Goal: Transaction & Acquisition: Purchase product/service

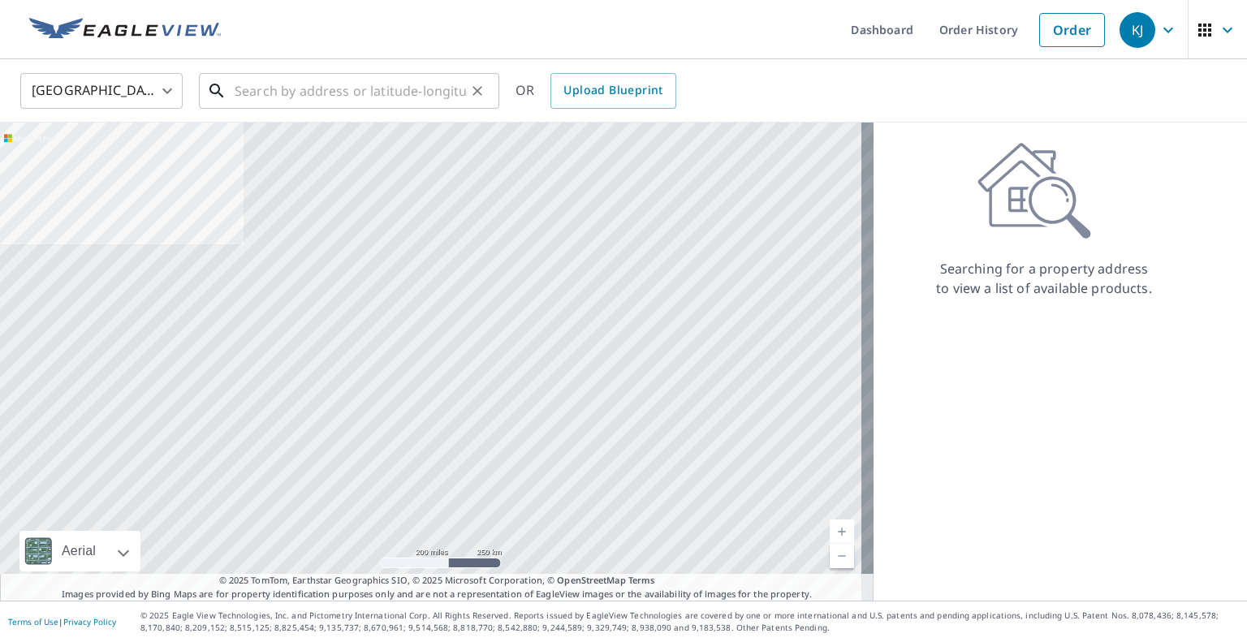
click at [308, 97] on input "text" at bounding box center [350, 90] width 231 height 45
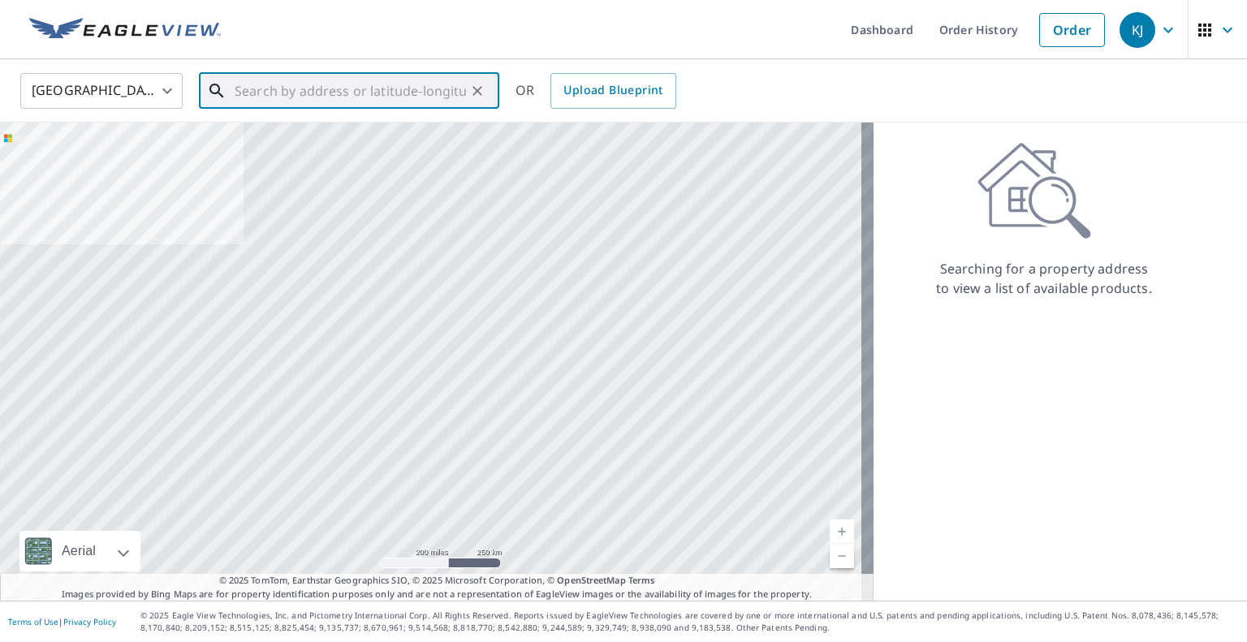
paste input "[STREET_ADDRESS]"
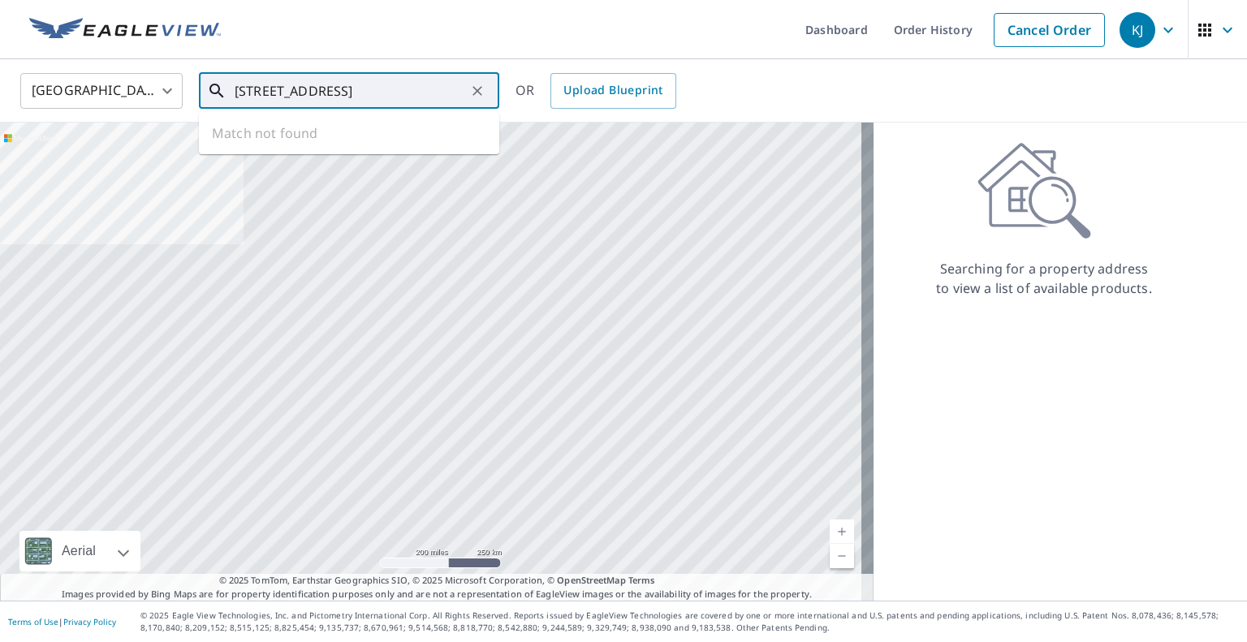
scroll to position [0, 19]
click at [261, 149] on p "[GEOGRAPHIC_DATA]" at bounding box center [358, 156] width 255 height 16
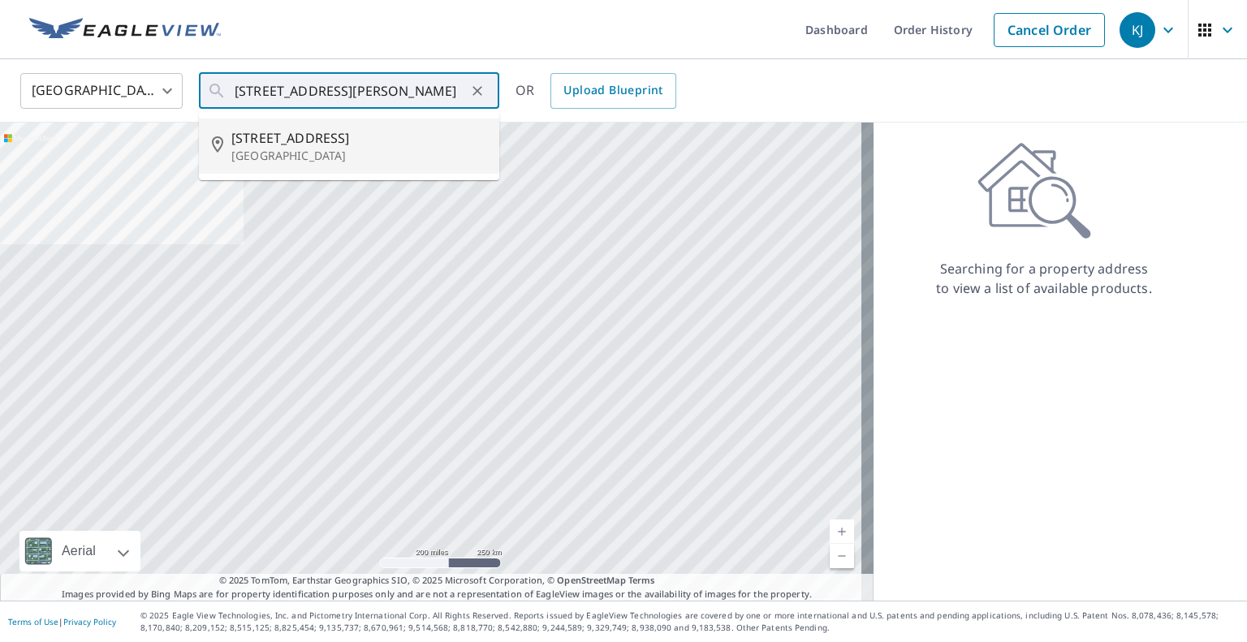
scroll to position [0, 0]
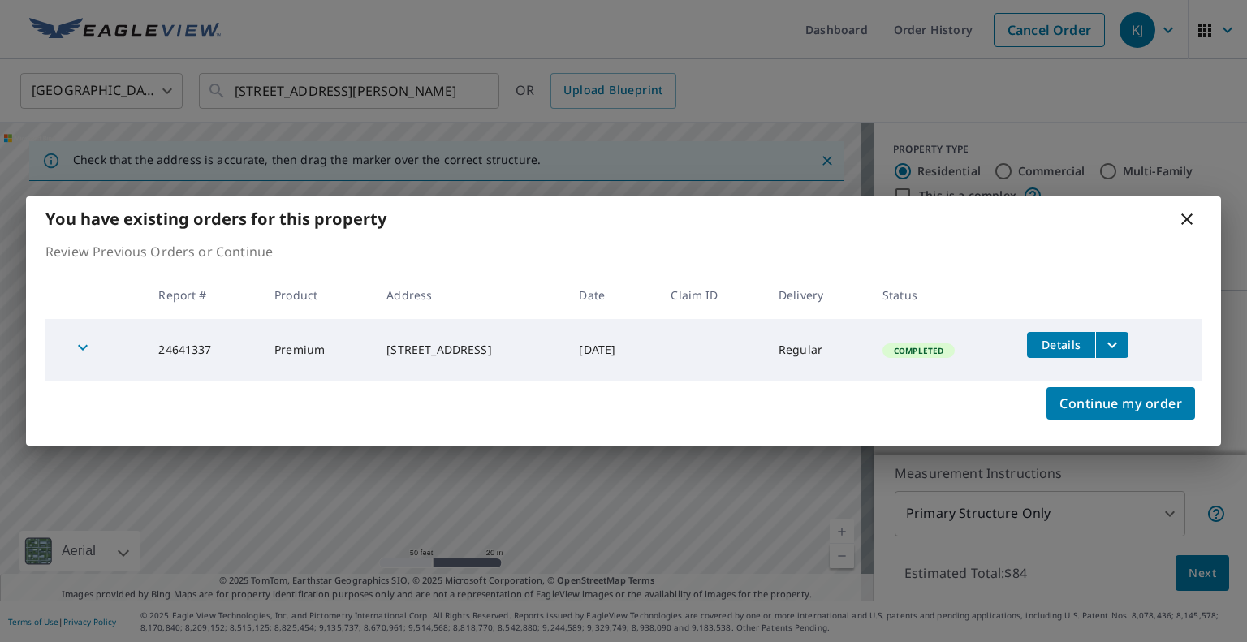
click at [1185, 219] on icon at bounding box center [1186, 218] width 19 height 19
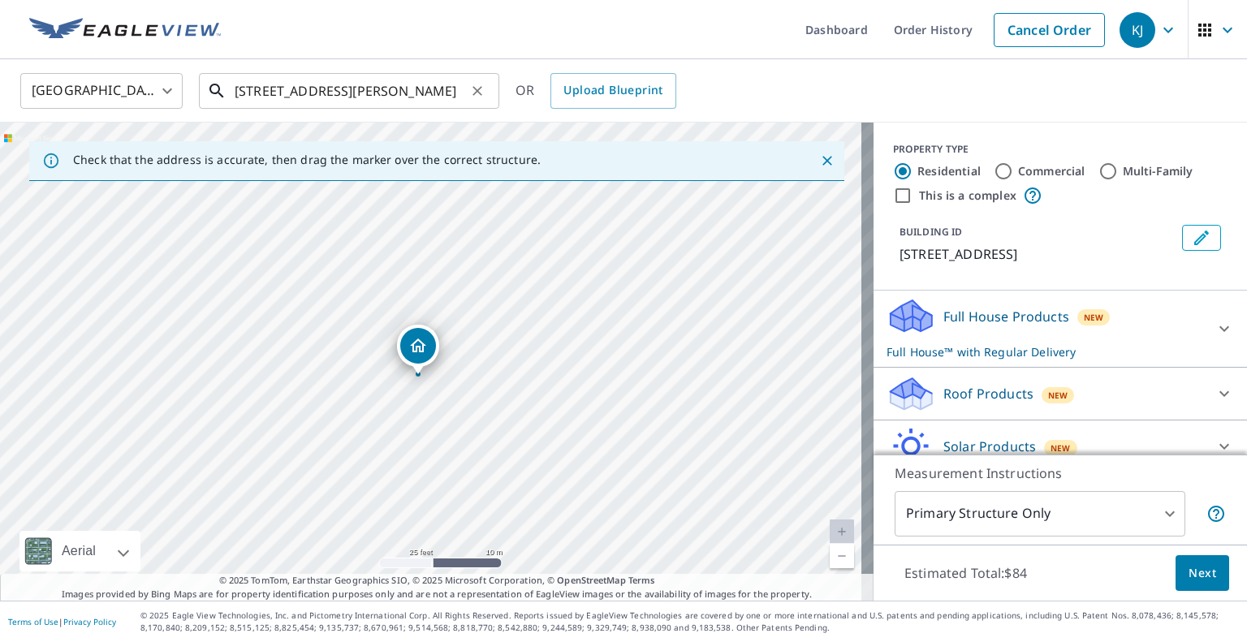
click at [406, 80] on input "[STREET_ADDRESS][PERSON_NAME]" at bounding box center [350, 90] width 231 height 45
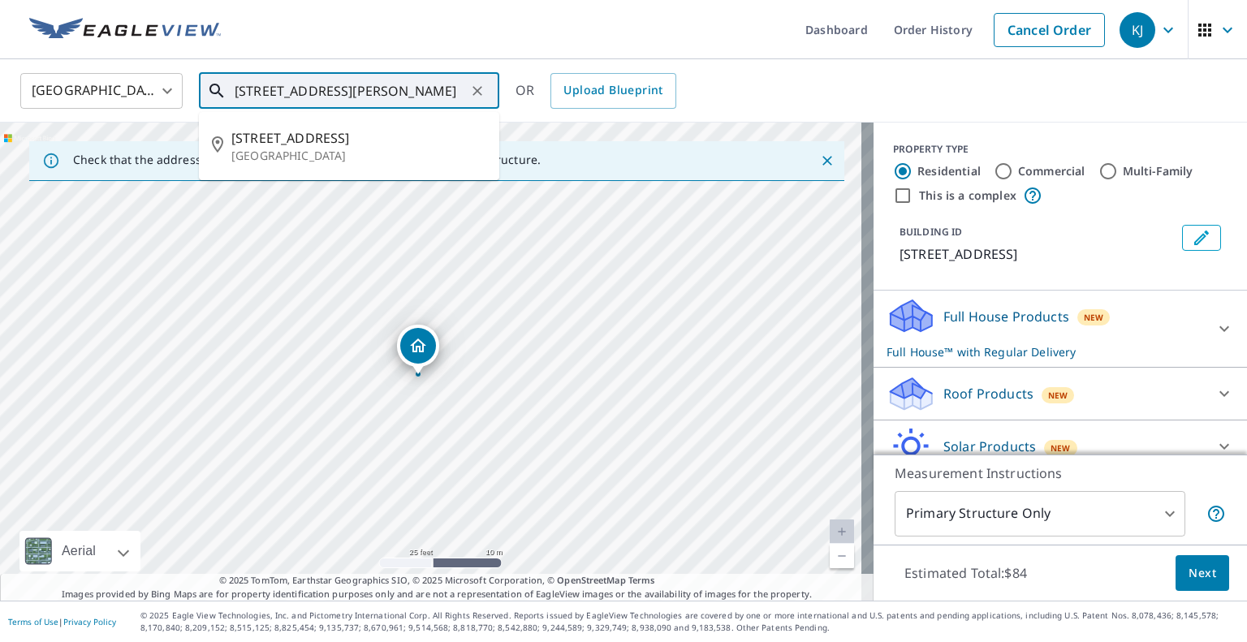
click at [406, 80] on input "[STREET_ADDRESS][PERSON_NAME]" at bounding box center [350, 90] width 231 height 45
paste input "[STREET_ADDRESS][PERSON_NAME]"
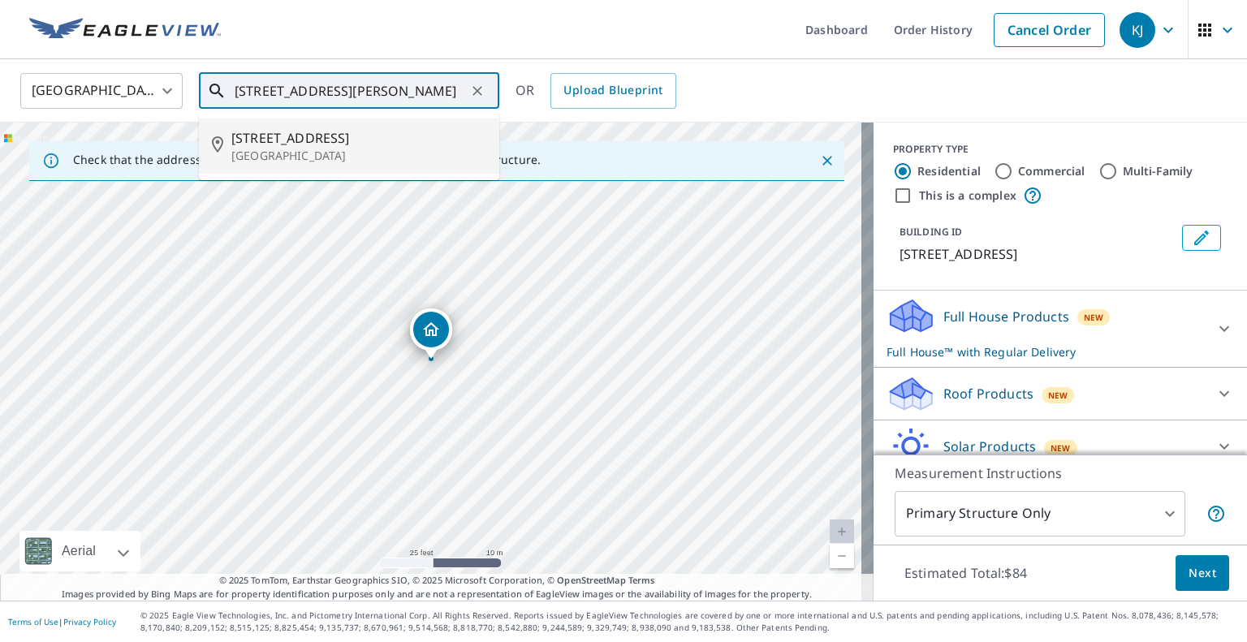
click at [369, 136] on span "[STREET_ADDRESS]" at bounding box center [358, 137] width 255 height 19
type input "[STREET_ADDRESS][PERSON_NAME]"
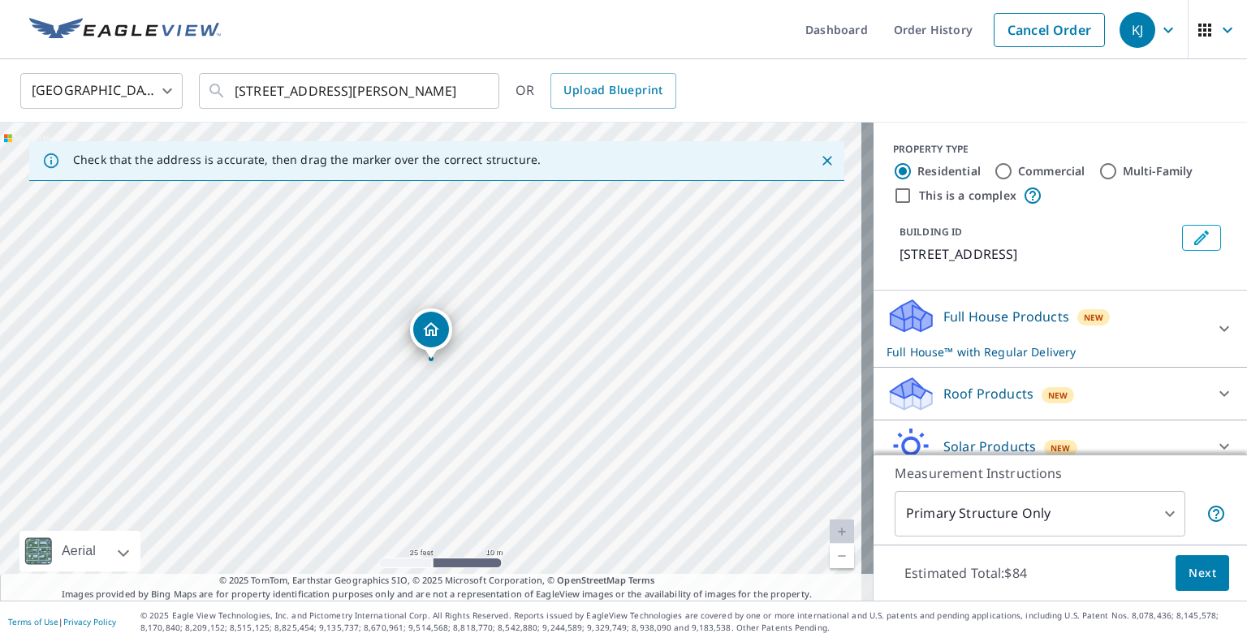
scroll to position [0, 0]
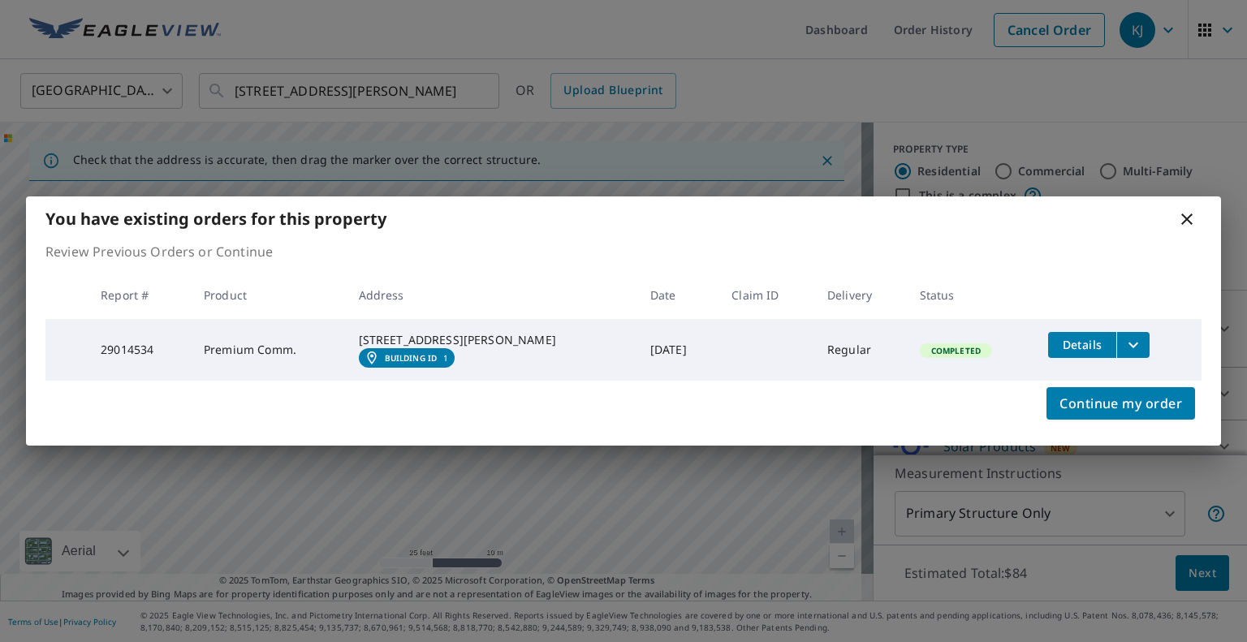
click at [1124, 335] on icon "filesDropdownBtn-29014534" at bounding box center [1133, 344] width 19 height 19
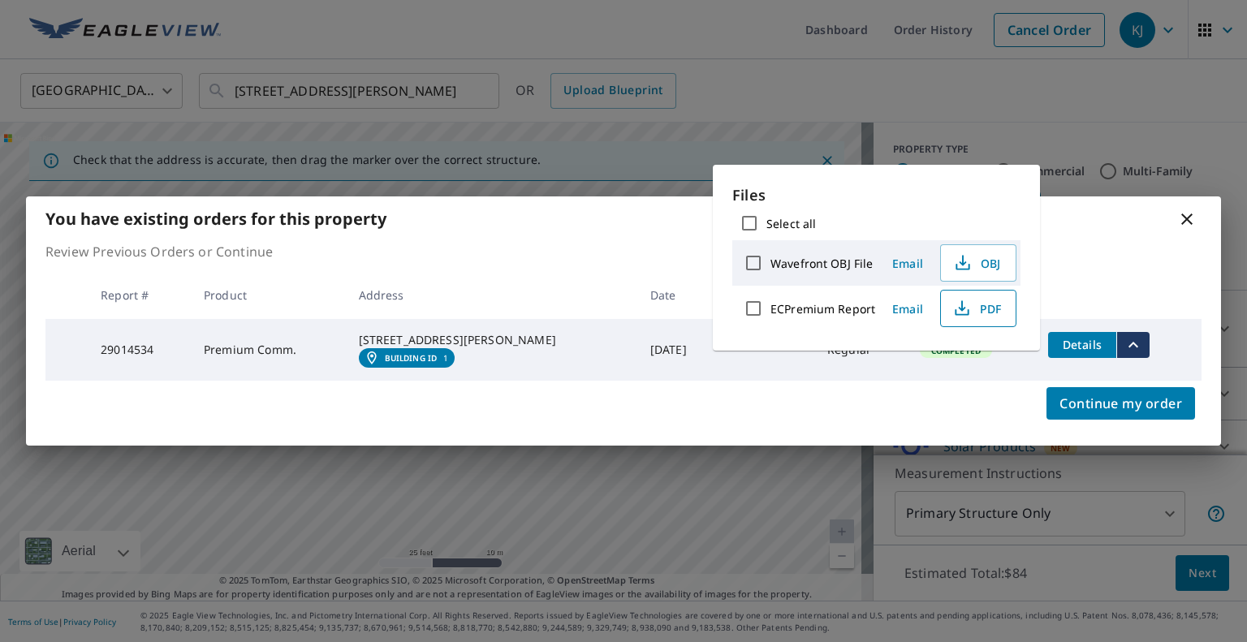
click at [975, 311] on span "PDF" at bounding box center [977, 308] width 52 height 19
click at [1179, 209] on icon at bounding box center [1186, 218] width 19 height 19
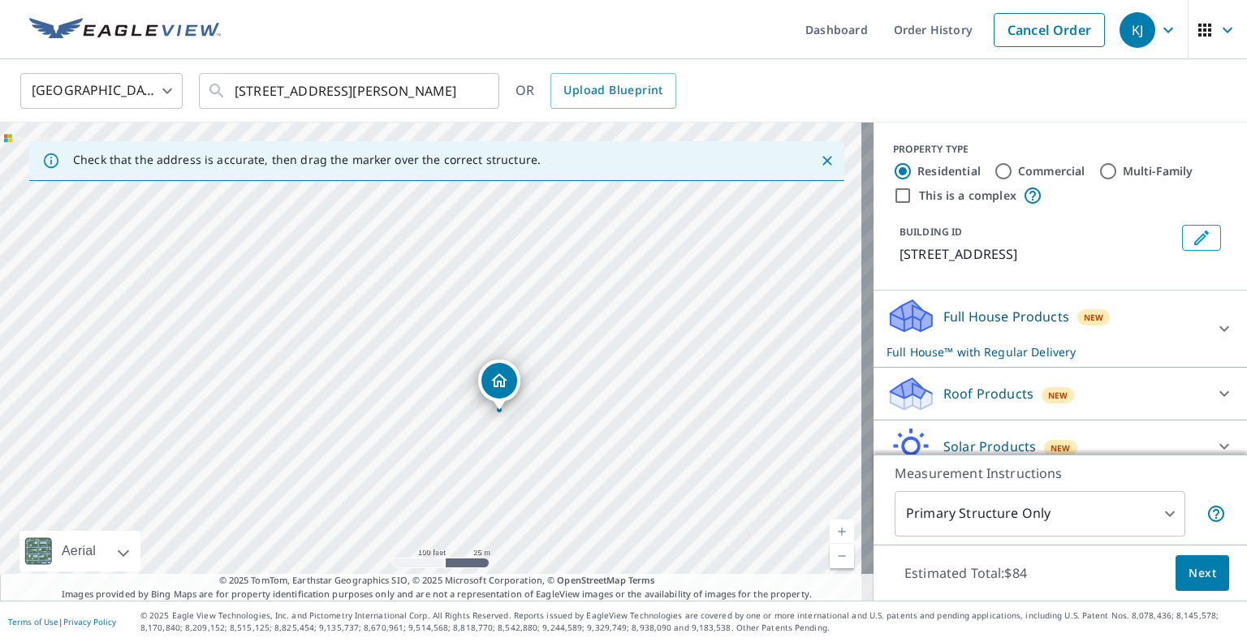
drag, startPoint x: 460, startPoint y: 403, endPoint x: 508, endPoint y: 423, distance: 52.0
click at [508, 423] on div "[STREET_ADDRESS][PERSON_NAME]" at bounding box center [437, 362] width 874 height 478
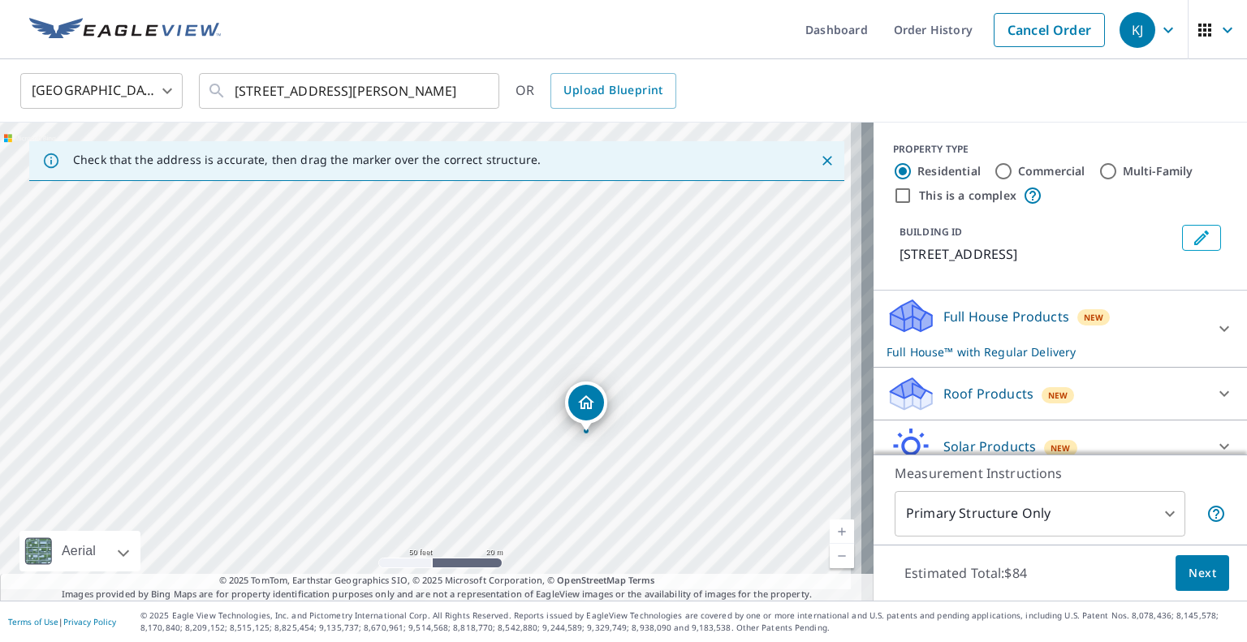
drag, startPoint x: 487, startPoint y: 446, endPoint x: 345, endPoint y: 231, distance: 257.1
click at [345, 231] on div "[STREET_ADDRESS][PERSON_NAME]" at bounding box center [437, 362] width 874 height 478
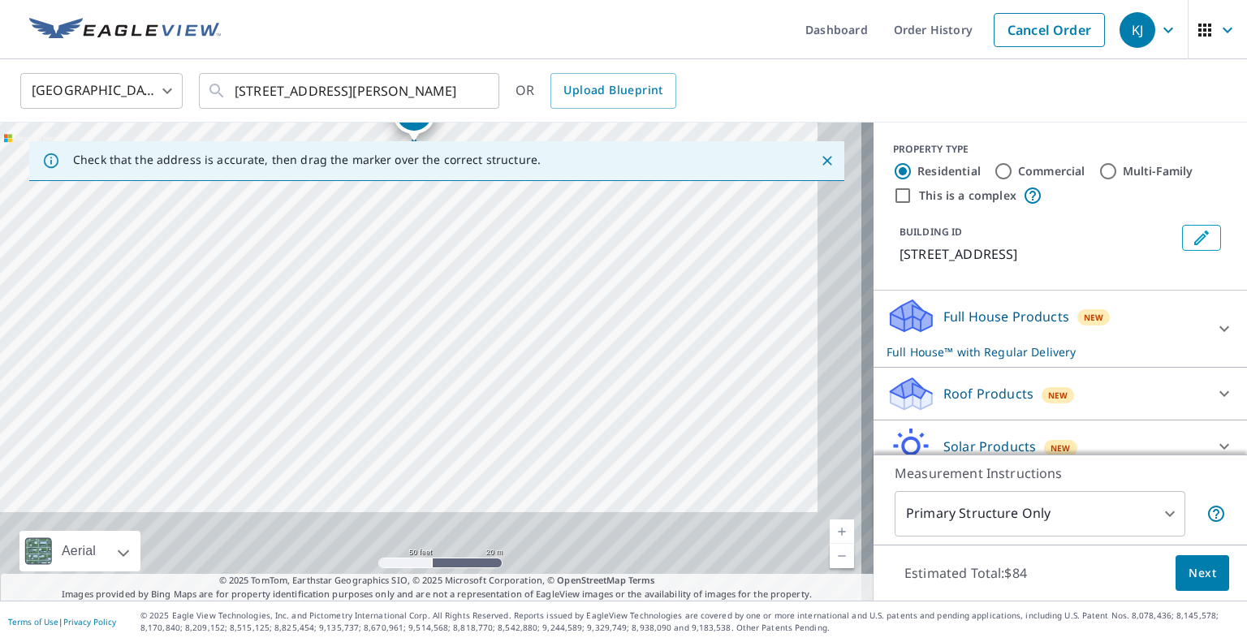
drag, startPoint x: 463, startPoint y: 363, endPoint x: 427, endPoint y: 276, distance: 93.9
click at [427, 276] on div "[STREET_ADDRESS][PERSON_NAME]" at bounding box center [437, 362] width 874 height 478
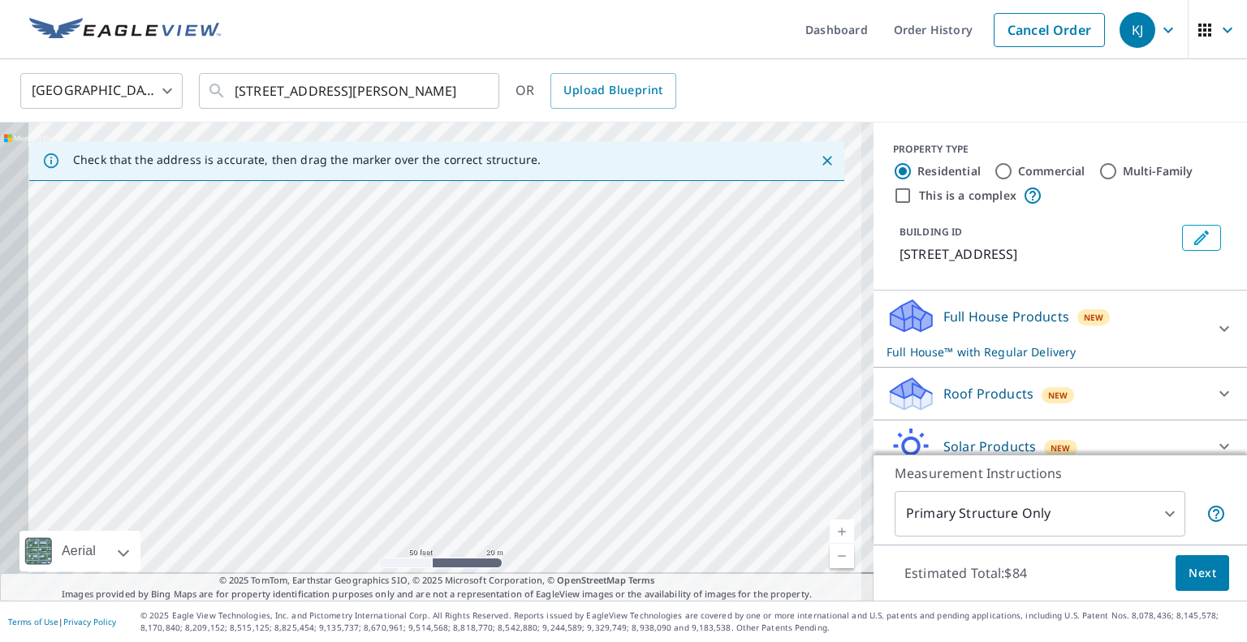
drag, startPoint x: 468, startPoint y: 411, endPoint x: 583, endPoint y: 288, distance: 168.3
click at [583, 288] on div "[STREET_ADDRESS][PERSON_NAME]" at bounding box center [437, 362] width 874 height 478
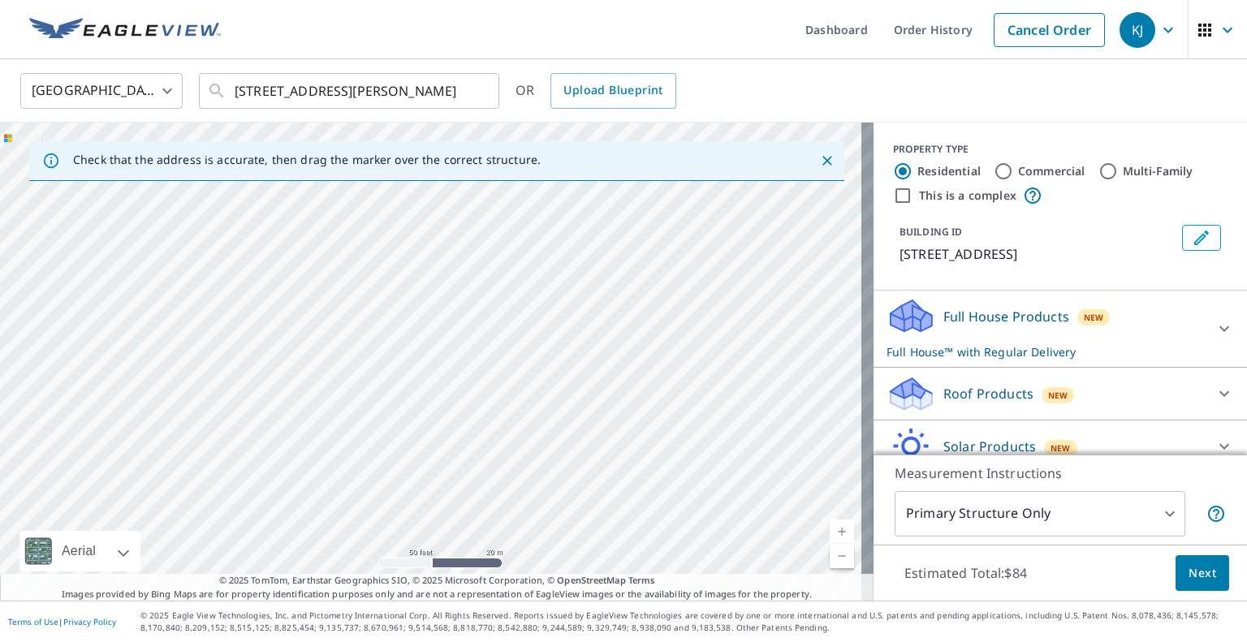
drag, startPoint x: 464, startPoint y: 299, endPoint x: 576, endPoint y: 406, distance: 154.4
click at [576, 406] on div "[STREET_ADDRESS][PERSON_NAME]" at bounding box center [437, 362] width 874 height 478
drag, startPoint x: 468, startPoint y: 295, endPoint x: 564, endPoint y: 441, distance: 175.2
click at [564, 441] on div "[STREET_ADDRESS][PERSON_NAME]" at bounding box center [437, 362] width 874 height 478
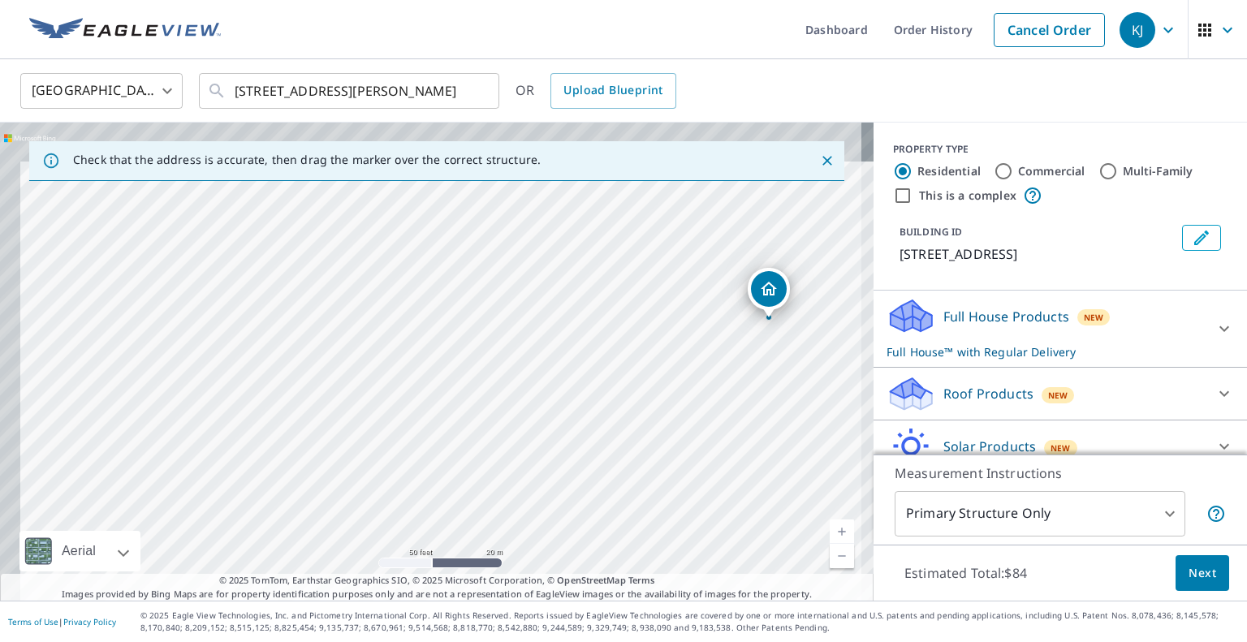
drag, startPoint x: 522, startPoint y: 322, endPoint x: 577, endPoint y: 428, distance: 119.1
click at [577, 428] on div "[STREET_ADDRESS][PERSON_NAME]" at bounding box center [437, 362] width 874 height 478
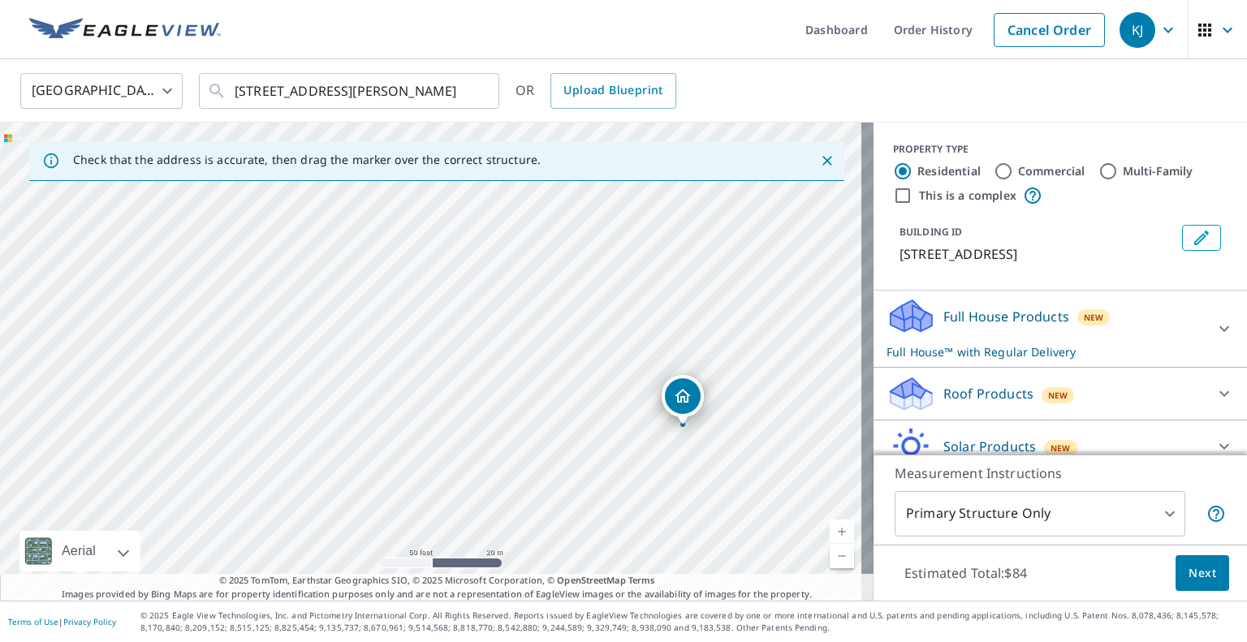
drag, startPoint x: 691, startPoint y: 352, endPoint x: 604, endPoint y: 458, distance: 136.7
click at [604, 458] on div "[STREET_ADDRESS][PERSON_NAME]" at bounding box center [437, 362] width 874 height 478
drag, startPoint x: 539, startPoint y: 330, endPoint x: 437, endPoint y: 423, distance: 138.5
click at [437, 423] on div "[STREET_ADDRESS][PERSON_NAME]" at bounding box center [437, 362] width 874 height 478
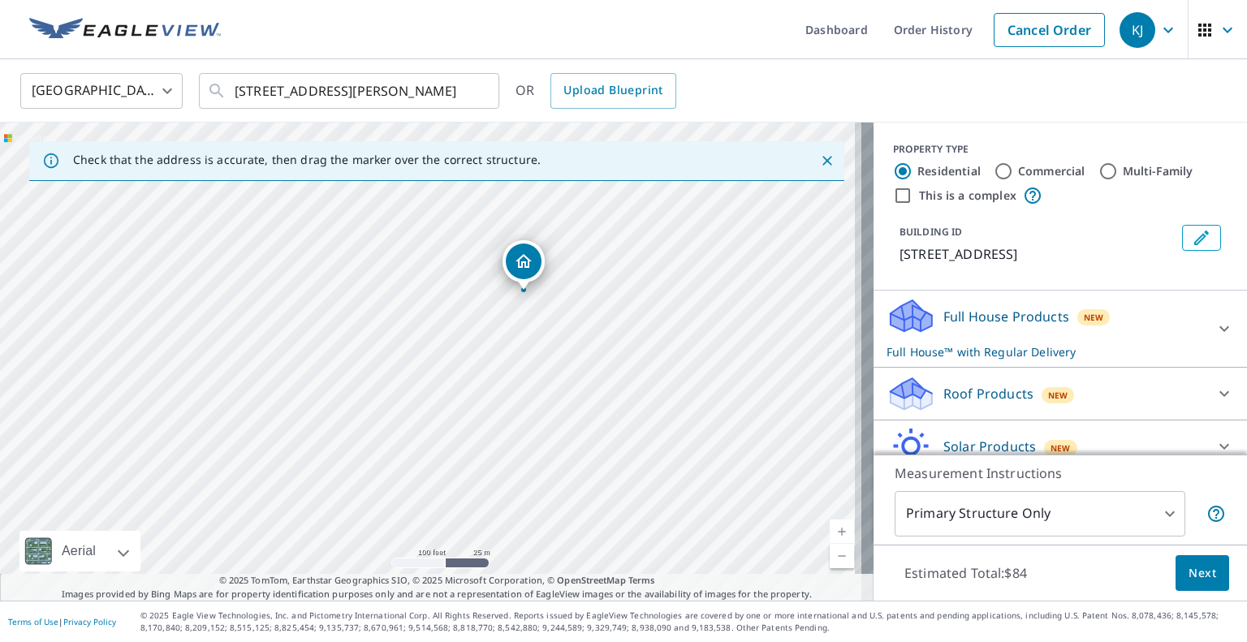
drag, startPoint x: 507, startPoint y: 397, endPoint x: 485, endPoint y: 222, distance: 176.7
click at [485, 222] on div "[STREET_ADDRESS][PERSON_NAME]" at bounding box center [437, 362] width 874 height 478
drag, startPoint x: 524, startPoint y: 374, endPoint x: 540, endPoint y: 405, distance: 34.5
click at [540, 405] on div "[STREET_ADDRESS][PERSON_NAME]" at bounding box center [437, 362] width 874 height 478
click at [1037, 175] on label "Commercial" at bounding box center [1051, 171] width 67 height 16
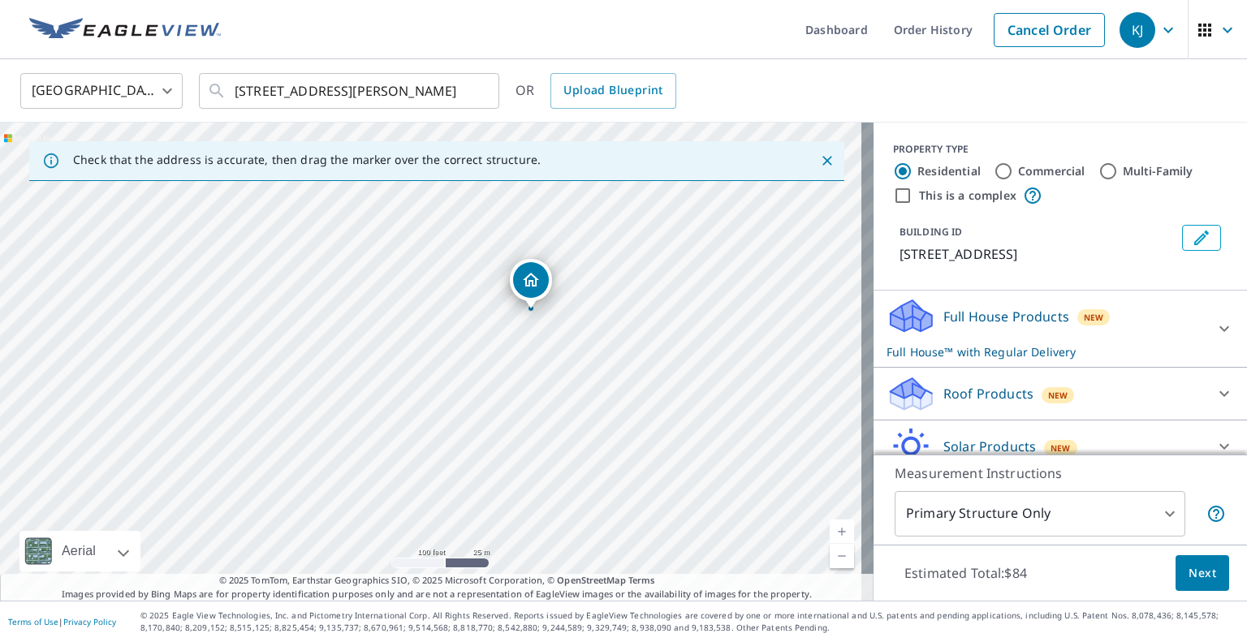
click at [1013, 175] on input "Commercial" at bounding box center [1003, 171] width 19 height 19
radio input "true"
type input "4"
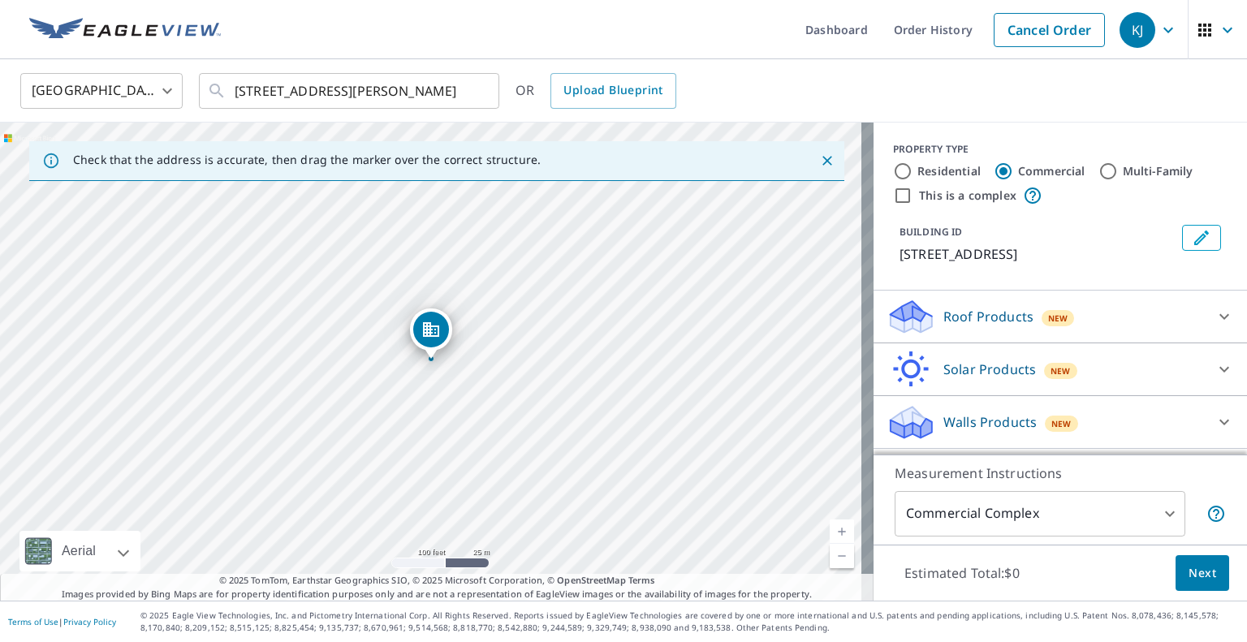
click at [904, 318] on icon at bounding box center [911, 311] width 41 height 20
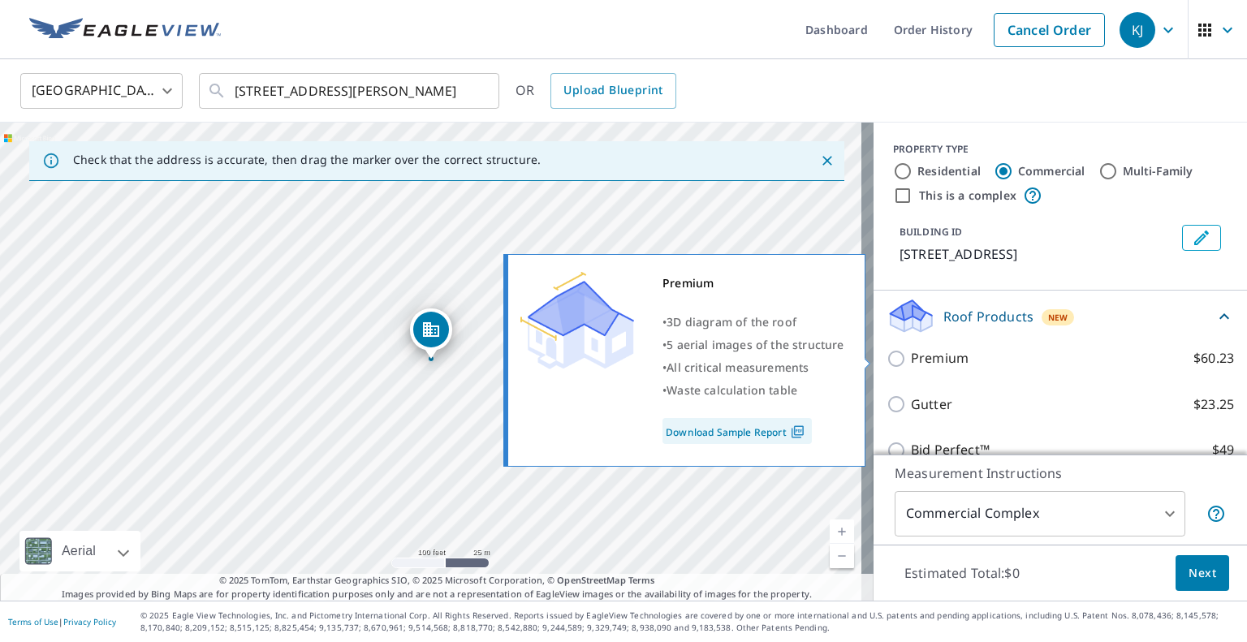
click at [911, 356] on p "Premium" at bounding box center [940, 358] width 58 height 20
click at [904, 356] on input "Premium $60.23" at bounding box center [898, 358] width 24 height 19
checkbox input "true"
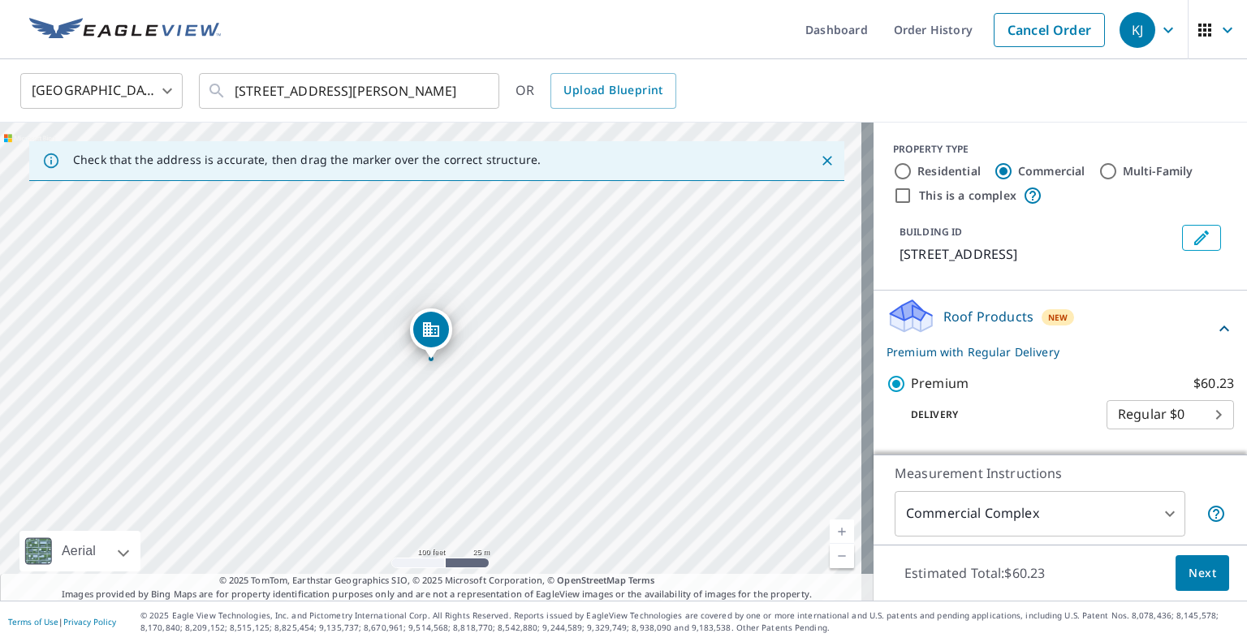
click at [389, 397] on div "[STREET_ADDRESS][PERSON_NAME]" at bounding box center [437, 362] width 874 height 478
drag, startPoint x: 442, startPoint y: 379, endPoint x: 490, endPoint y: 357, distance: 53.4
click at [490, 357] on div "[STREET_ADDRESS][PERSON_NAME]" at bounding box center [437, 362] width 874 height 478
drag, startPoint x: 378, startPoint y: 220, endPoint x: 441, endPoint y: 314, distance: 113.0
click at [441, 314] on div "[STREET_ADDRESS][PERSON_NAME]" at bounding box center [437, 362] width 874 height 478
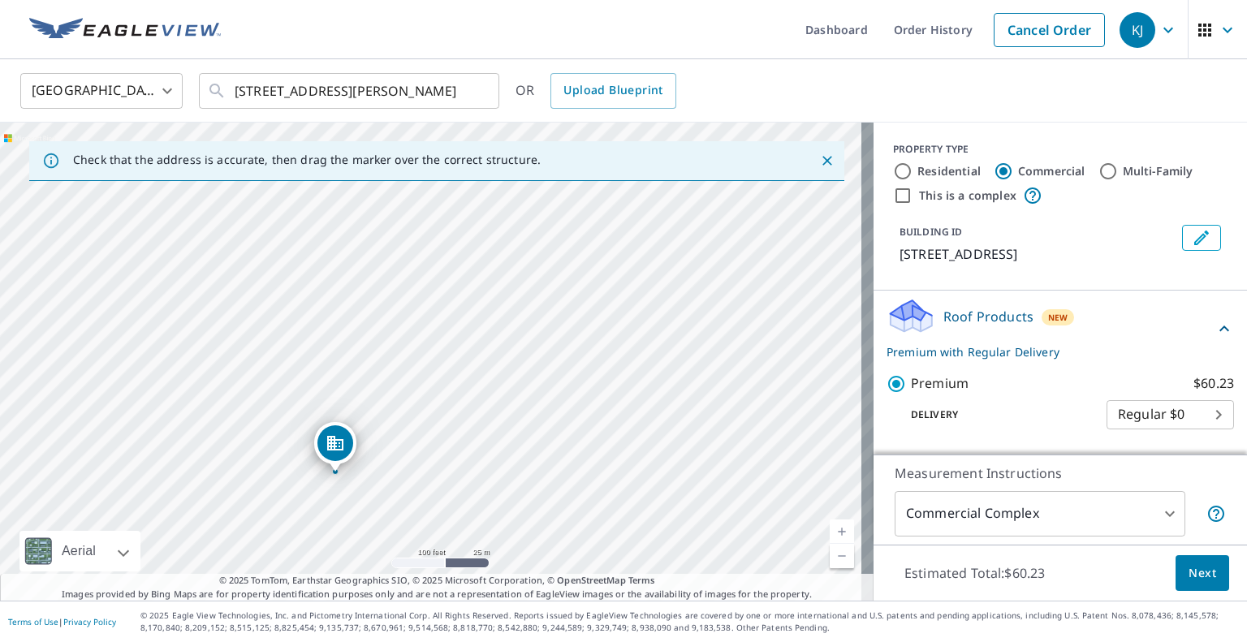
drag, startPoint x: 506, startPoint y: 399, endPoint x: 331, endPoint y: 444, distance: 180.2
click at [1189, 573] on span "Next" at bounding box center [1202, 573] width 28 height 20
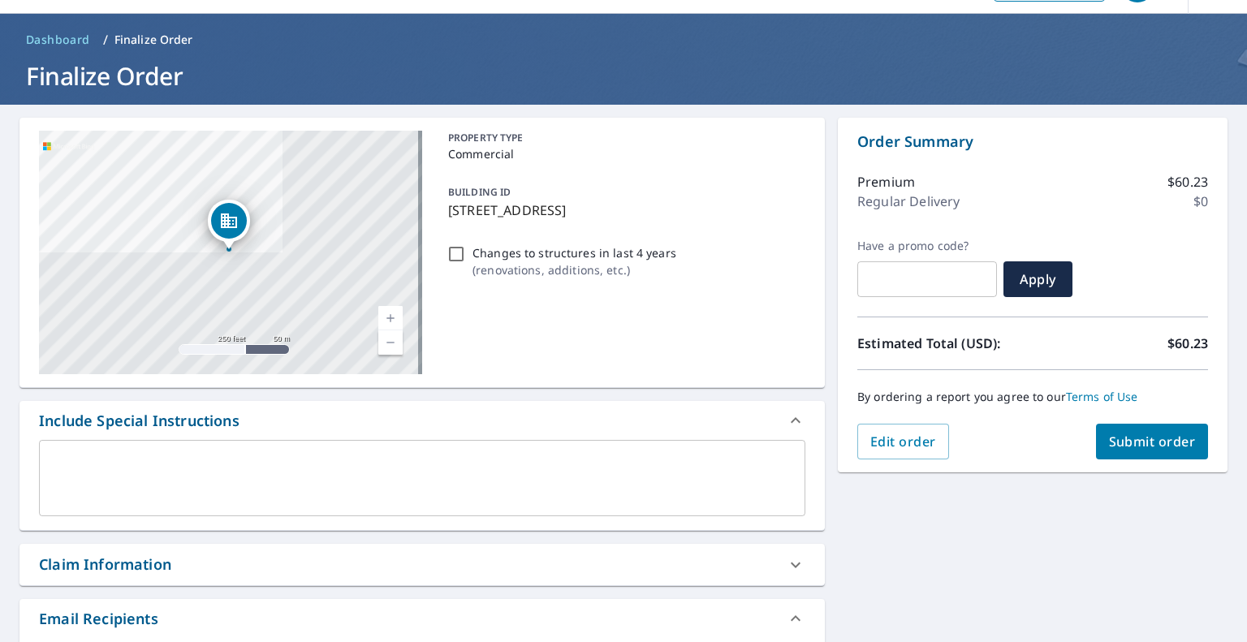
scroll to position [81, 0]
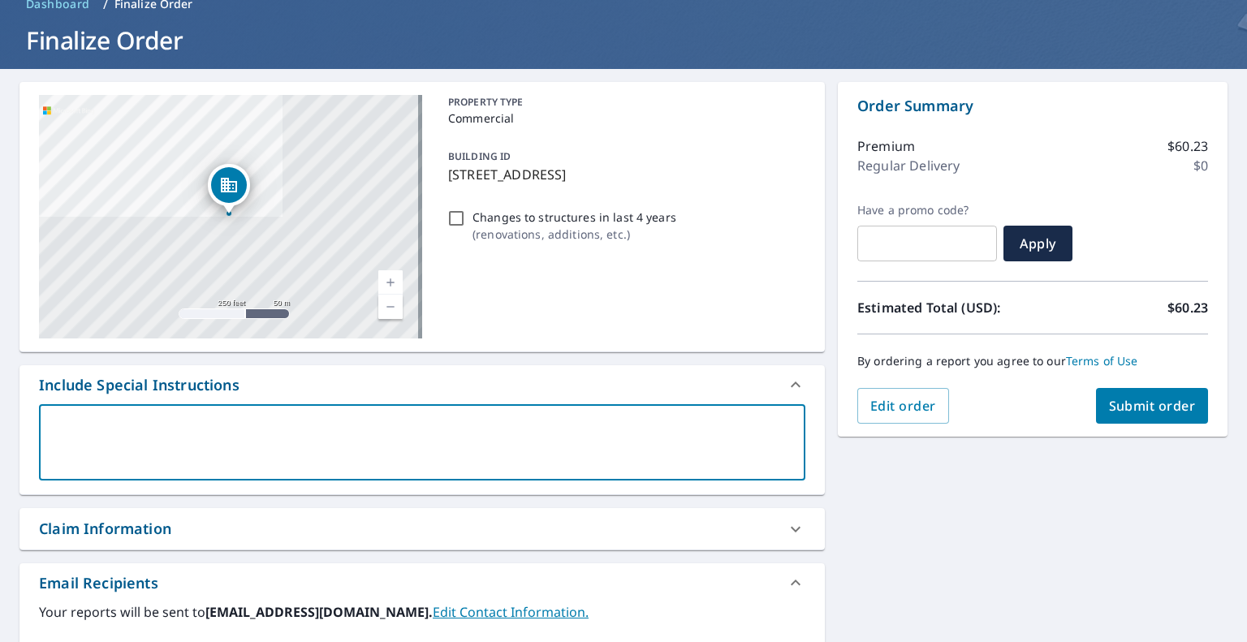
click at [304, 429] on textarea at bounding box center [422, 443] width 744 height 46
type textarea "E"
type textarea "x"
type textarea "Ea"
type textarea "x"
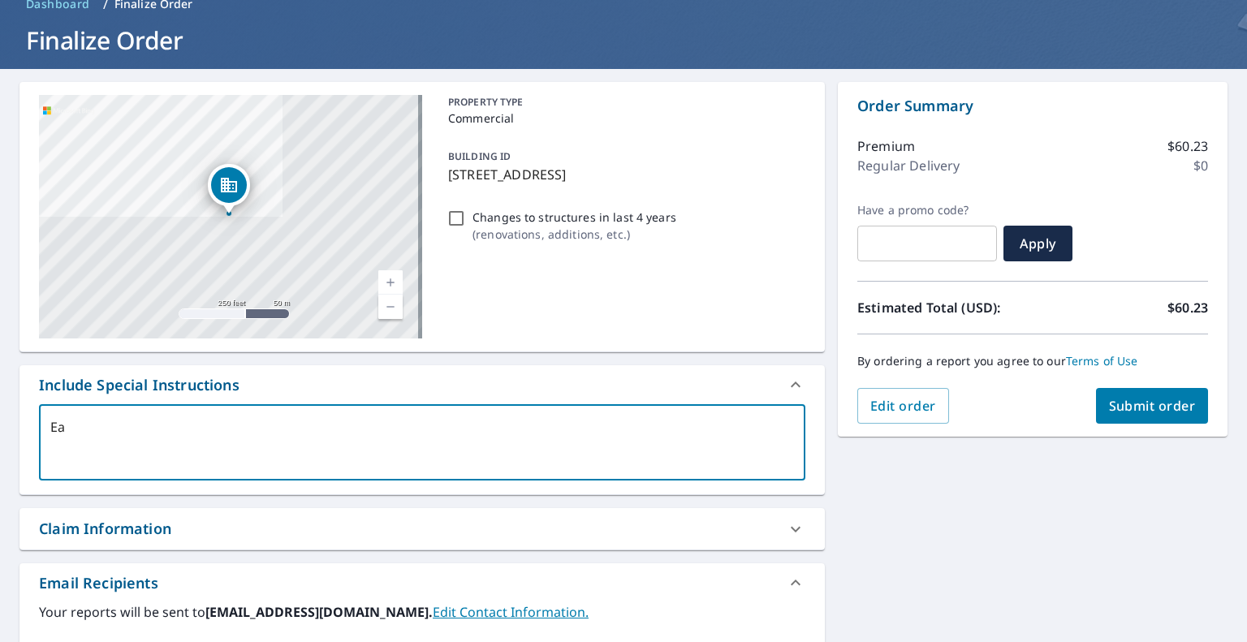
type textarea "Eag"
type textarea "x"
type textarea "Eagl"
type textarea "x"
type textarea "Eagle"
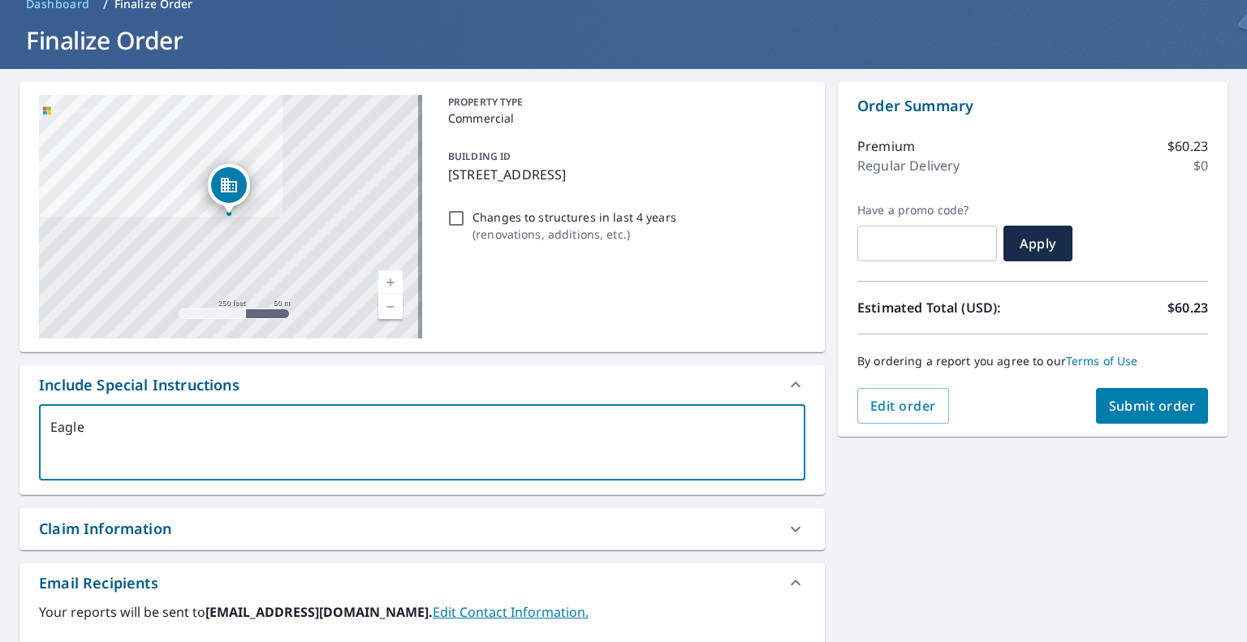
type textarea "x"
type textarea "Eaglev"
type textarea "x"
type textarea "Eaglevi"
type textarea "x"
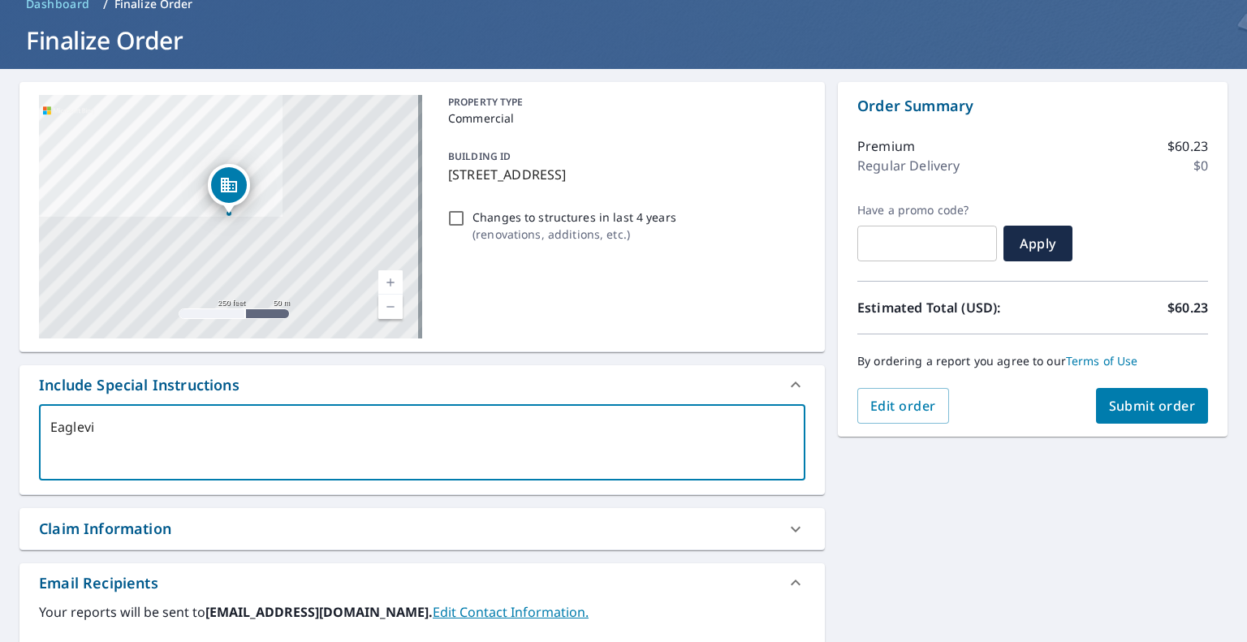
type textarea "Eaglevie"
type textarea "x"
type textarea "Eagleview"
type textarea "x"
type textarea "Eagleview"
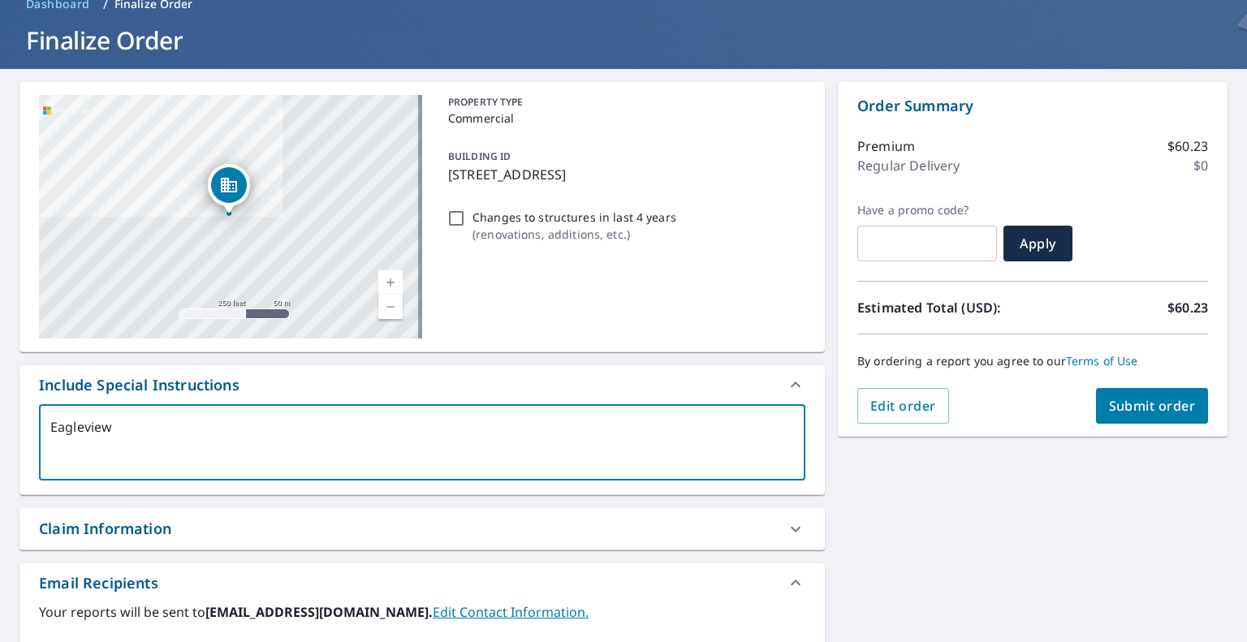
type textarea "x"
type textarea "Eagleview f"
type textarea "x"
type textarea "Eagleview fo"
type textarea "x"
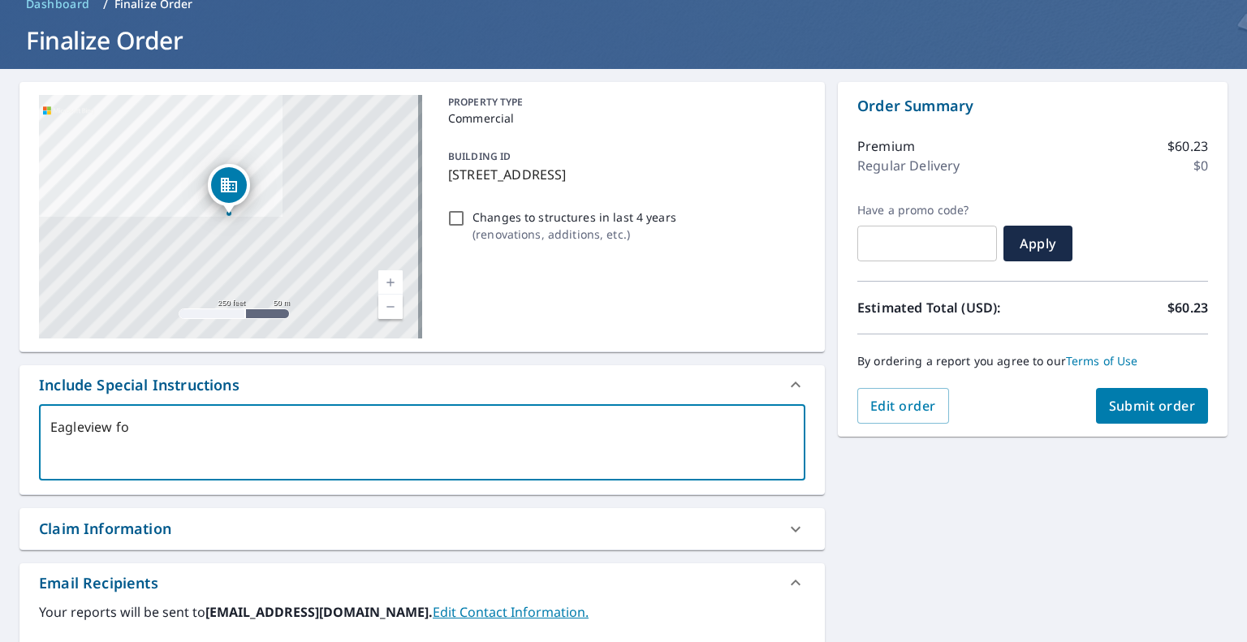
type textarea "Eagleview for"
type textarea "x"
type textarea "Eagleview for"
type textarea "x"
type textarea "Eagleview for t"
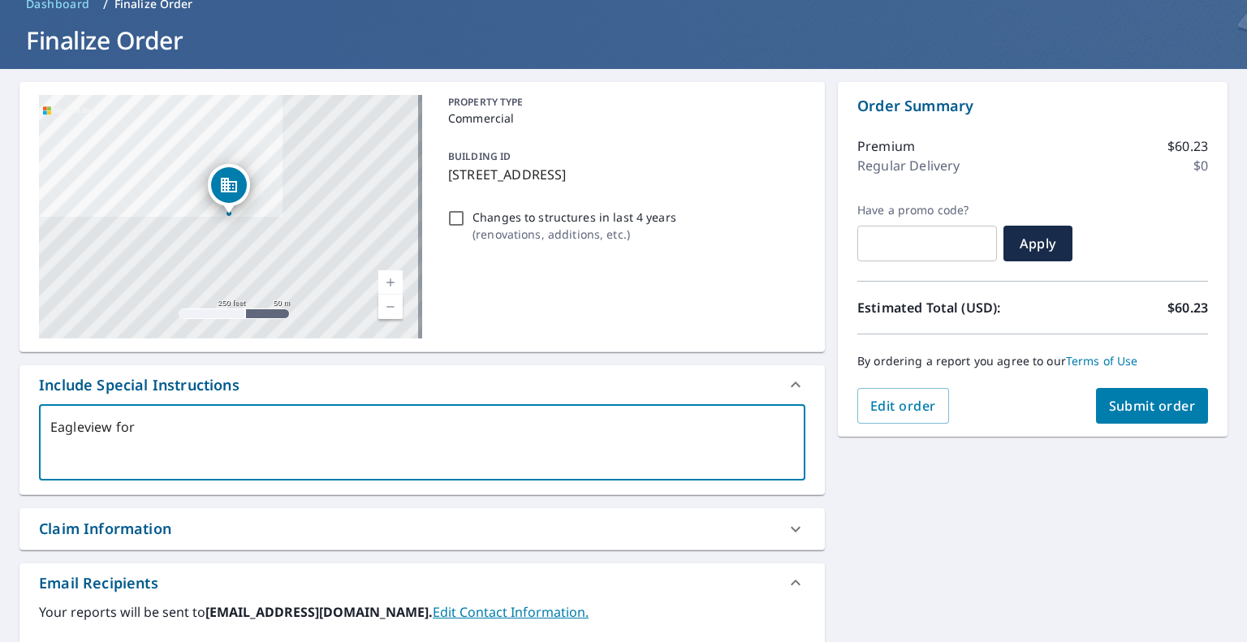
type textarea "x"
type textarea "Eagleview for th"
type textarea "x"
type textarea "Eagleview for the"
type textarea "x"
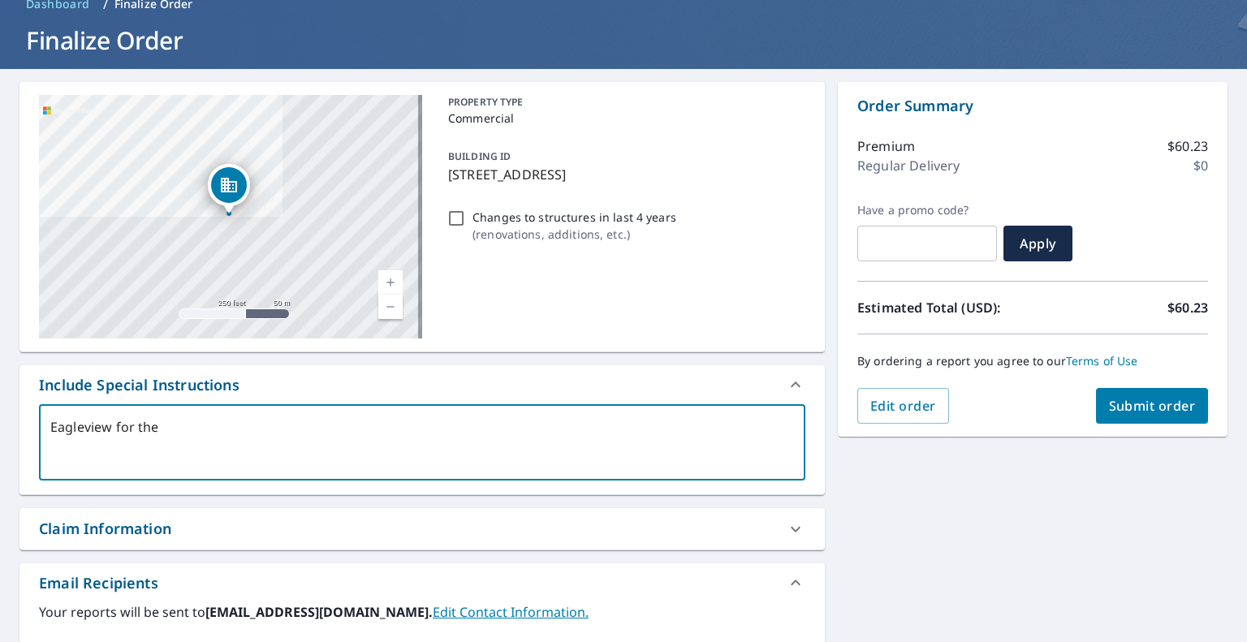
type textarea "Eagleview for the"
type textarea "x"
type textarea "Eagleview for the e"
type textarea "x"
type textarea "Eagleview for the en"
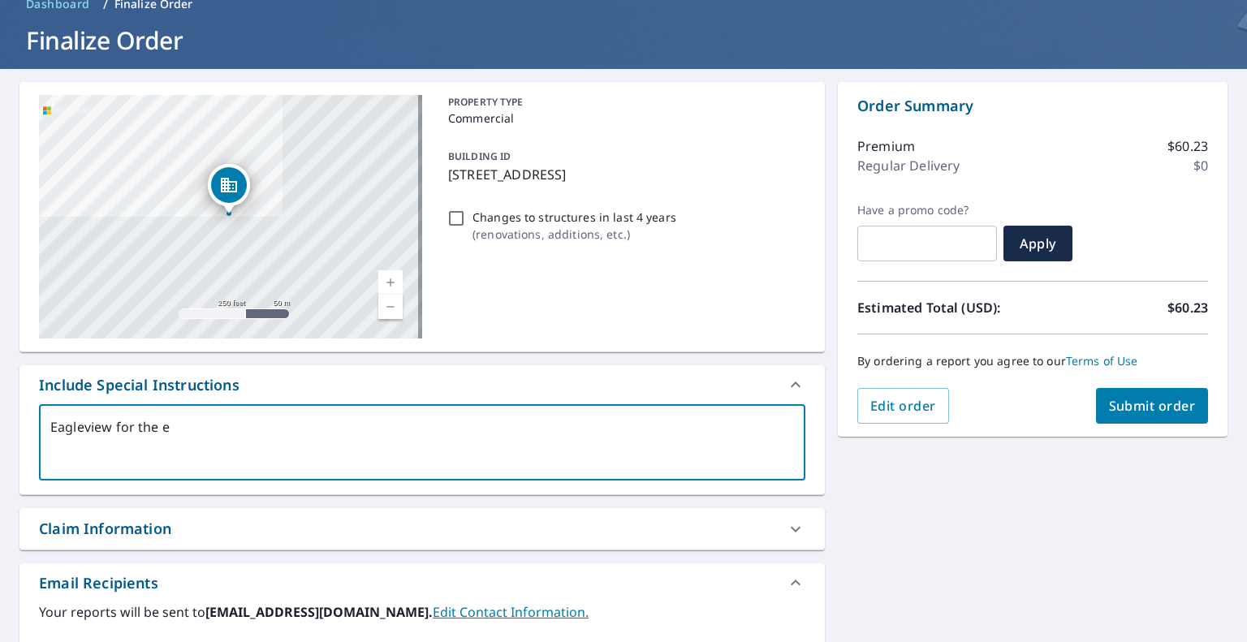
type textarea "x"
type textarea "Eagleview for the ent"
type textarea "x"
type textarea "Eagleview for the enti"
type textarea "x"
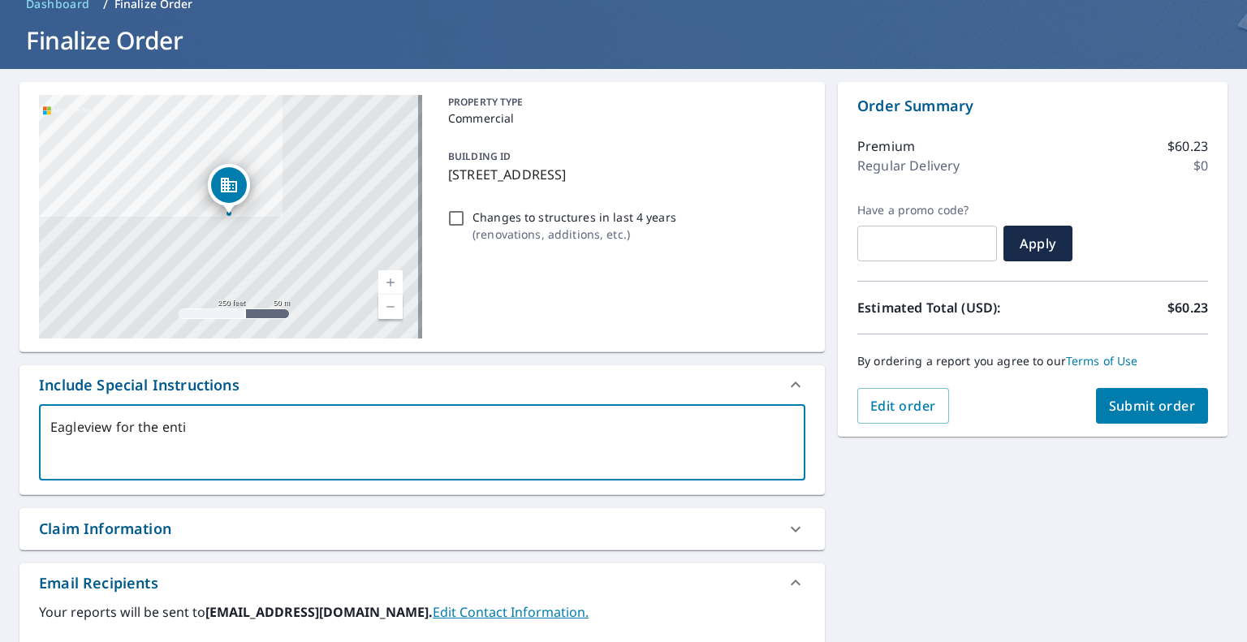
type textarea "Eagleview for the entir"
type textarea "x"
type textarea "Eagleview for the entire"
type textarea "x"
type textarea "Eagleview for the entire"
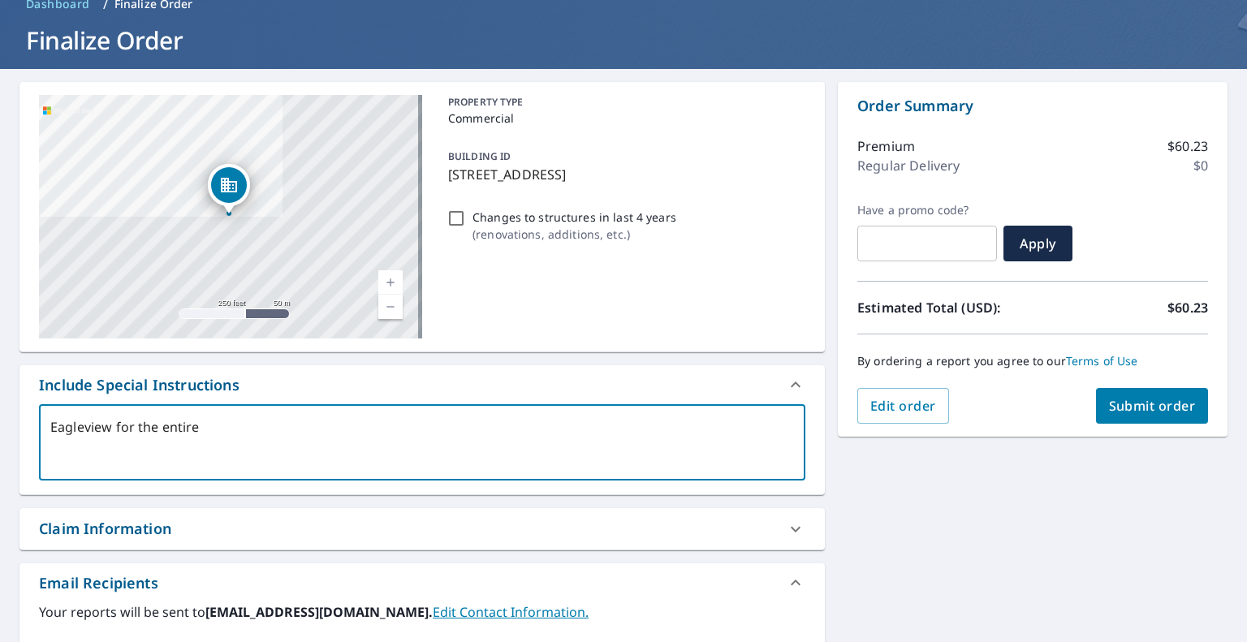
type textarea "x"
type textarea "Eagleview for the entire U"
type textarea "x"
type textarea "Eagleview for the entire"
type textarea "x"
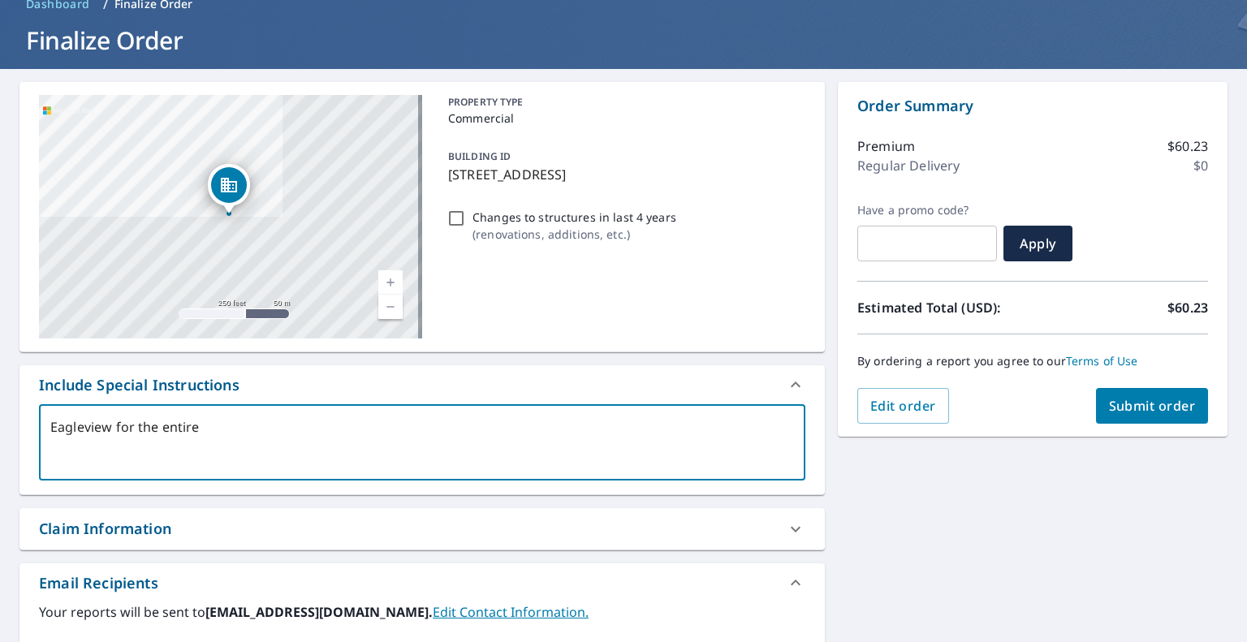
type textarea "Eagleview for the entire ""
type textarea "x"
type textarea "Eagleview for the entire "U"
type textarea "x"
type textarea "Eagleview for the entire "U:"
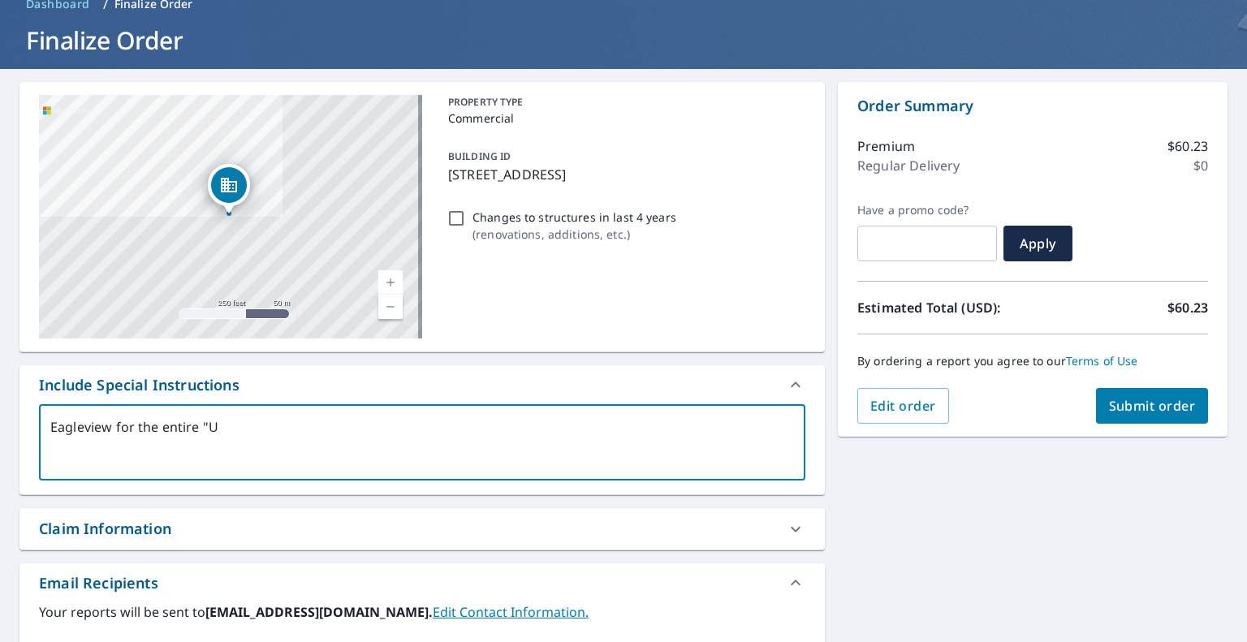
type textarea "x"
type textarea "Eagleview for the entire "U"
type textarea "x"
type textarea "Eagleview for the entire "U""
type textarea "x"
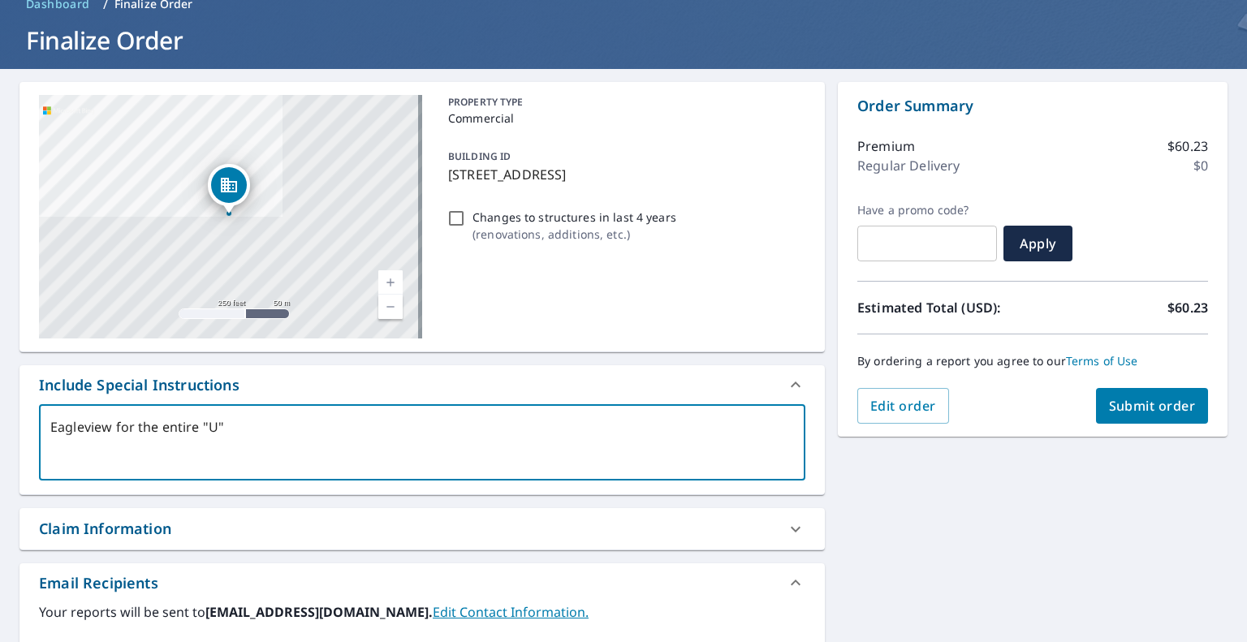
type textarea "Eagleview for the entire "U""
type textarea "x"
type textarea "Eagleview for the entire "U" s"
type textarea "x"
type textarea "Eagleview for the entire "U" sh"
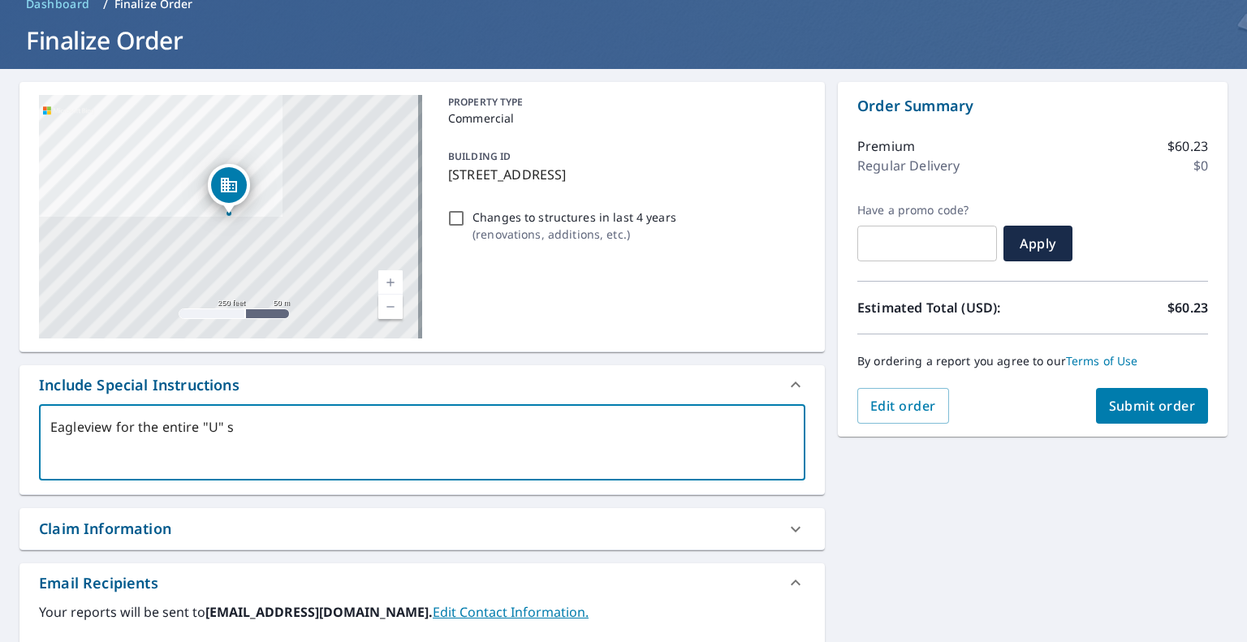
type textarea "x"
type textarea "Eagleview for the entire "U" sha"
type textarea "x"
type textarea "Eagleview for the entire "U" shap"
type textarea "x"
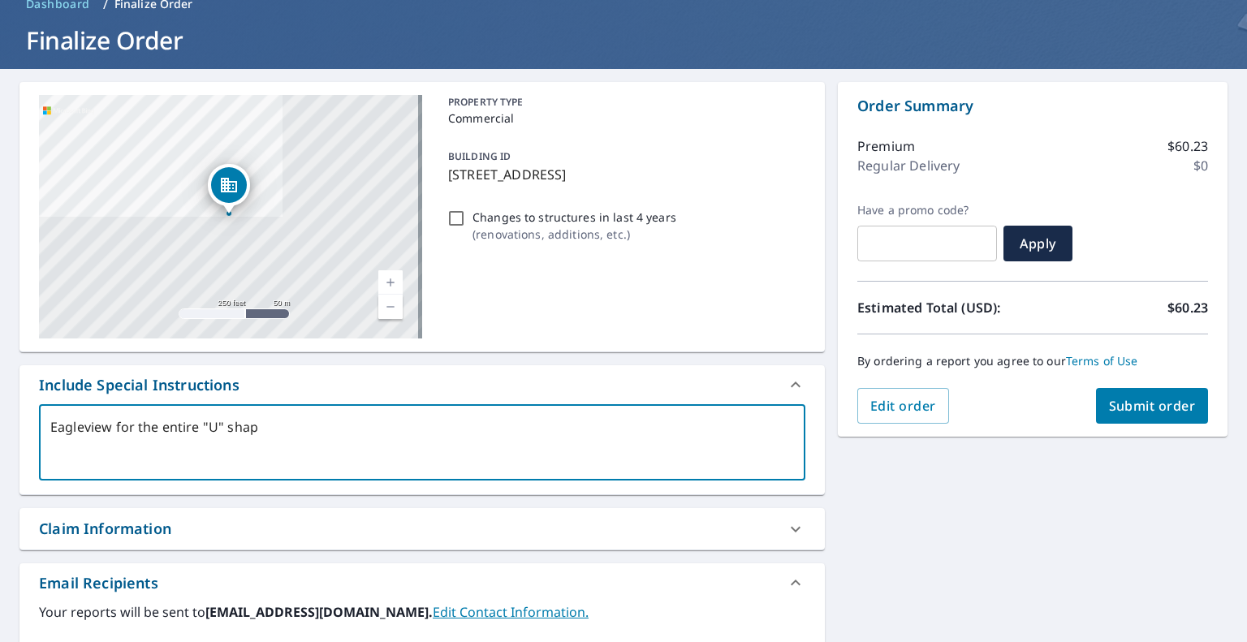
type textarea "Eagleview for the entire "U" shape"
type textarea "x"
type textarea "Eagleview for the entire "U" shaped"
type textarea "x"
type textarea "Eagleview for the entire "U" shaped"
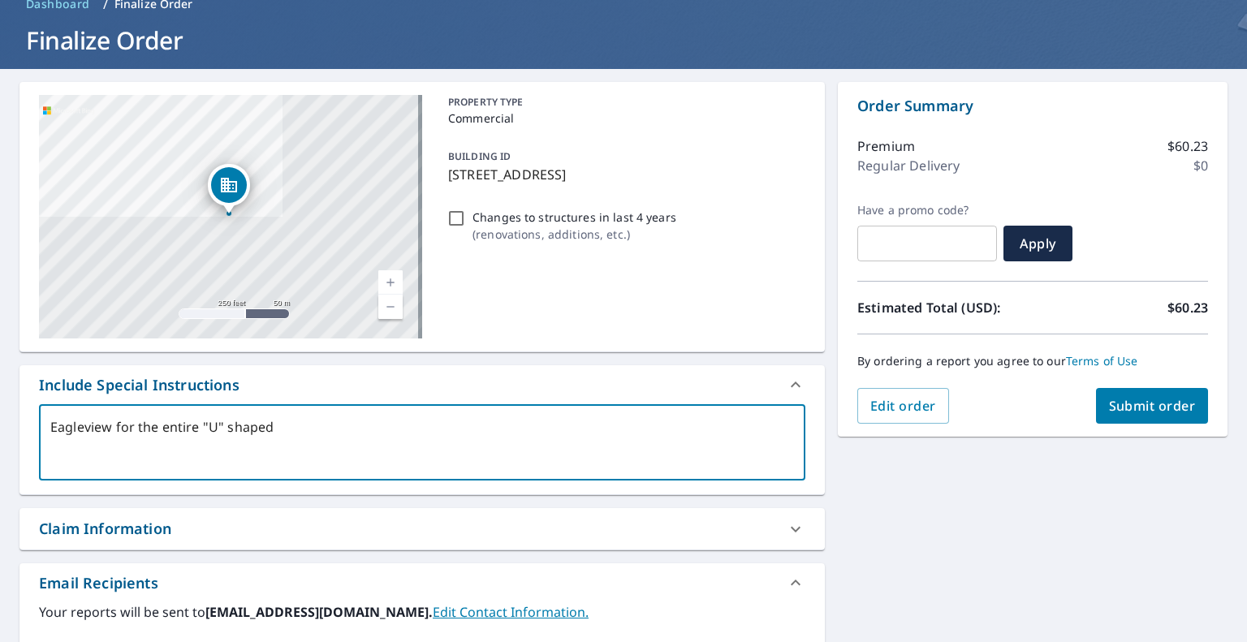
type textarea "x"
type textarea "Eagleview for the entire "U" shaped b"
type textarea "x"
type textarea "Eagleview for the entire "U" shaped bu"
type textarea "x"
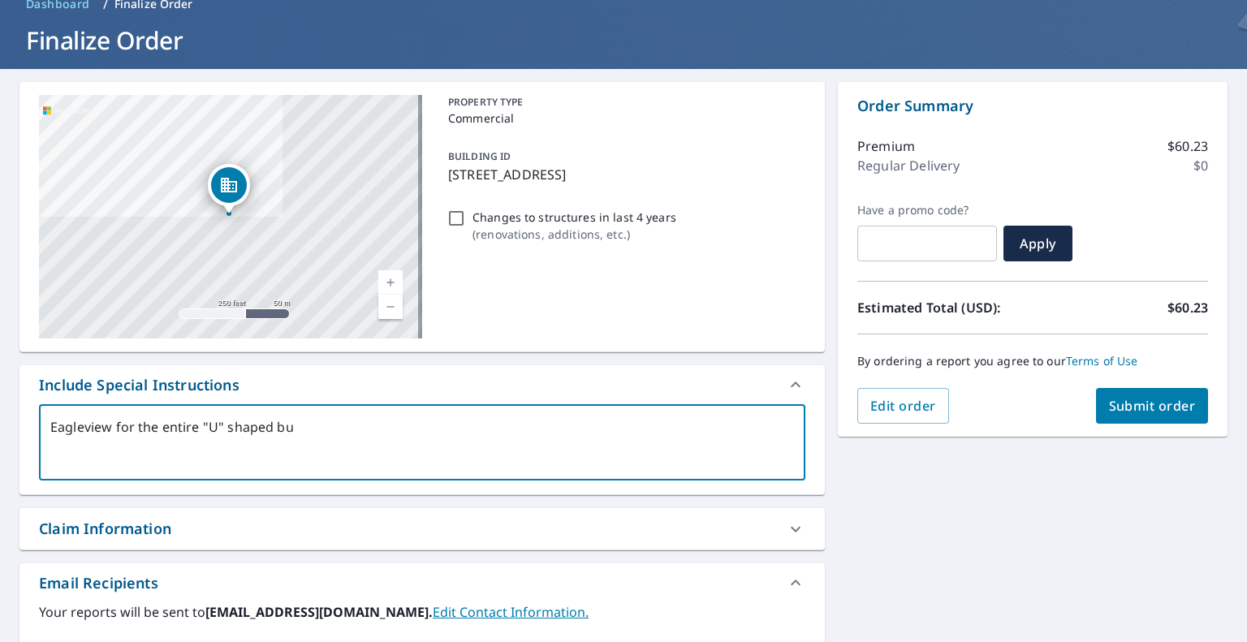
type textarea "Eagleview for the entire "U" shaped bul"
type textarea "x"
type textarea "Eagleview for the entire "U" shaped bu"
type textarea "x"
type textarea "Eagleview for the entire "U" shaped [PERSON_NAME]"
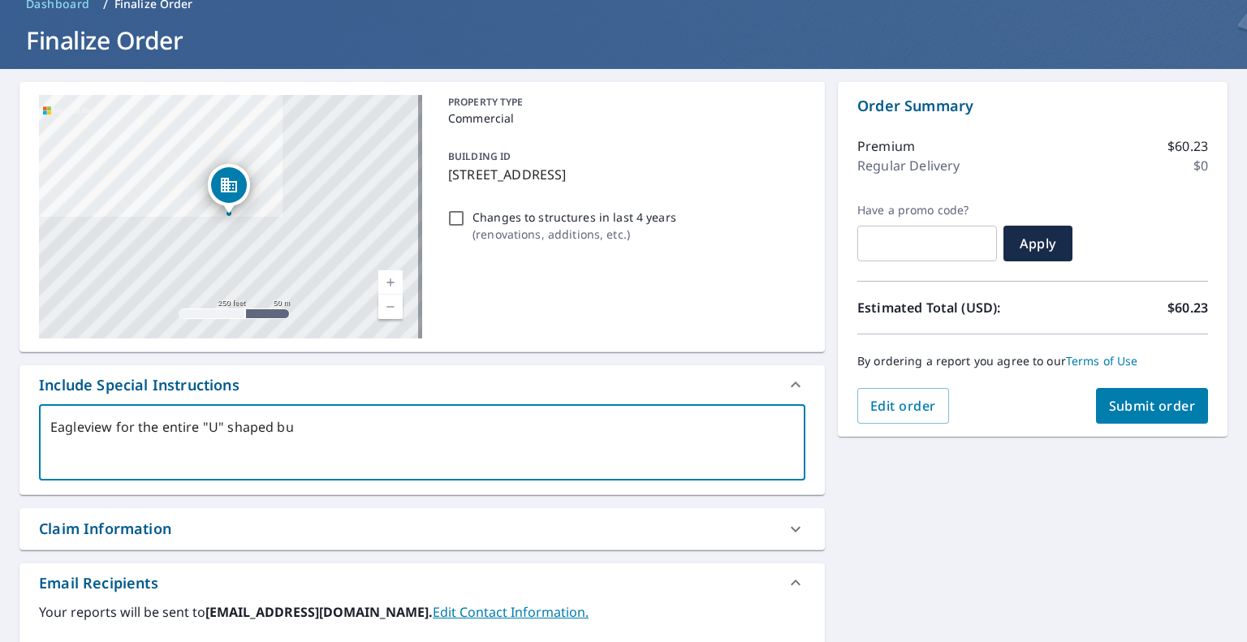
type textarea "x"
type textarea "Eagleview for the entire "U" shaped buil"
type textarea "x"
type textarea "Eagleview for the entire "U" shaped build"
type textarea "x"
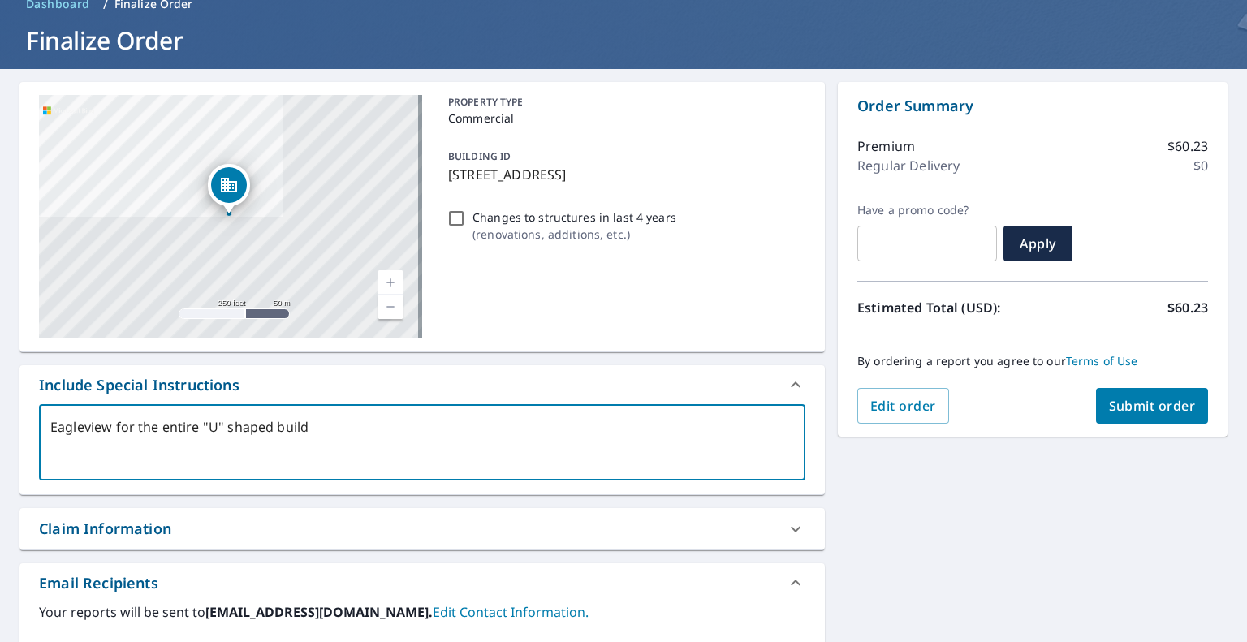
type textarea "Eagleview for the entire "U" shaped buildi"
type textarea "x"
type textarea "Eagleview for the entire "U" shaped buildin"
type textarea "x"
type textarea "Eagleview for the entire "U" shaped building"
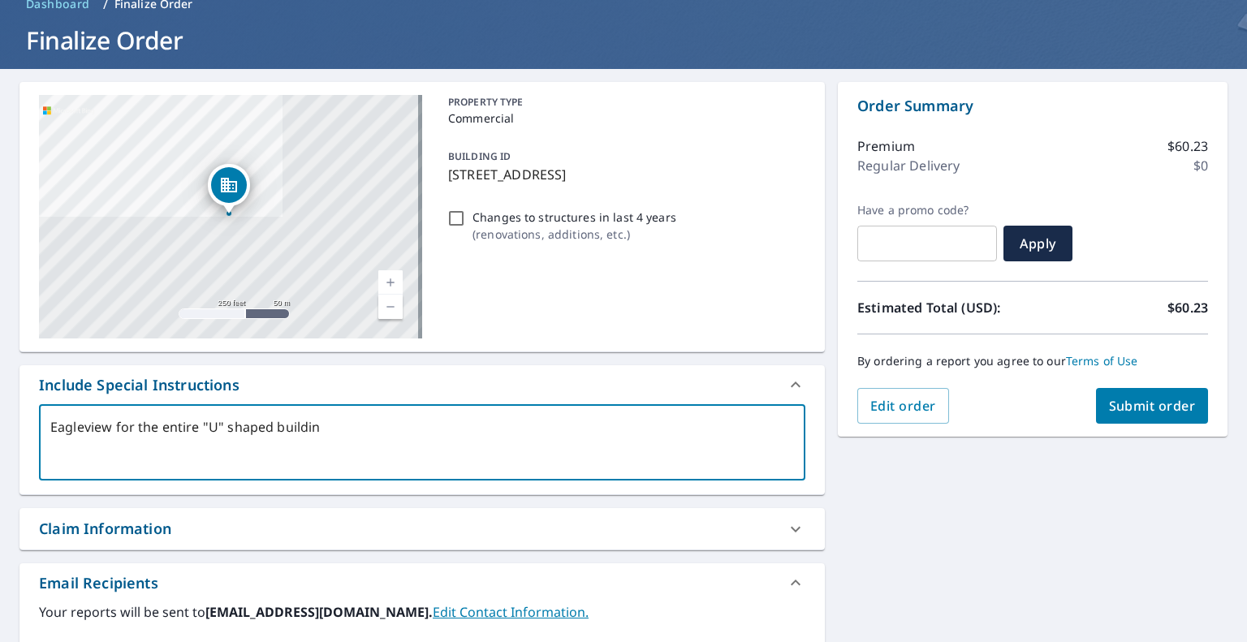
type textarea "x"
type textarea "Eagleview for the entire "U" shaped building."
type textarea "x"
type textarea "Eagleview for the entire "U" shaped building."
type textarea "x"
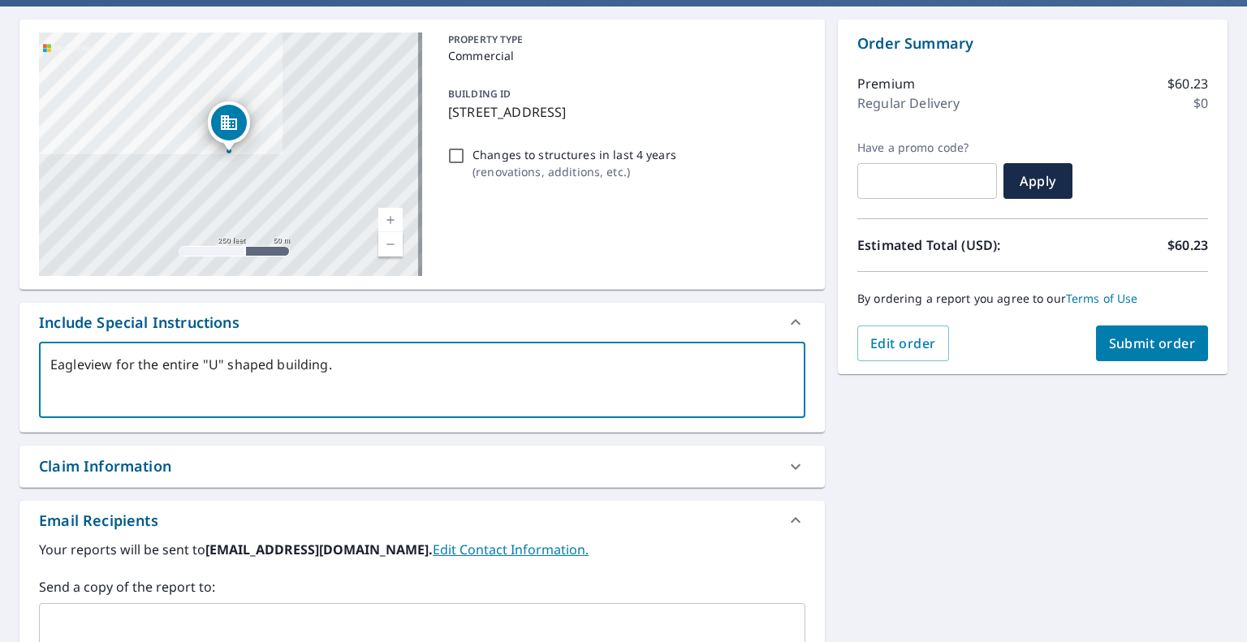
scroll to position [244, 0]
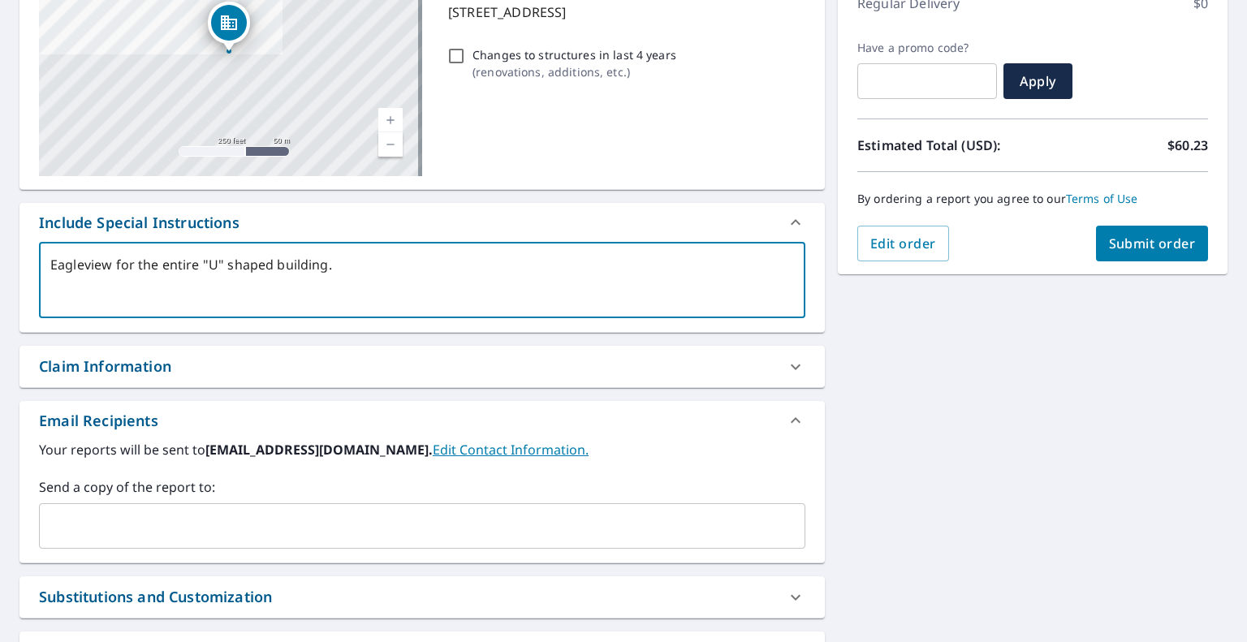
type textarea "Eagleview for the entire "U" shaped building."
type textarea "x"
click at [234, 533] on input "text" at bounding box center [409, 526] width 727 height 31
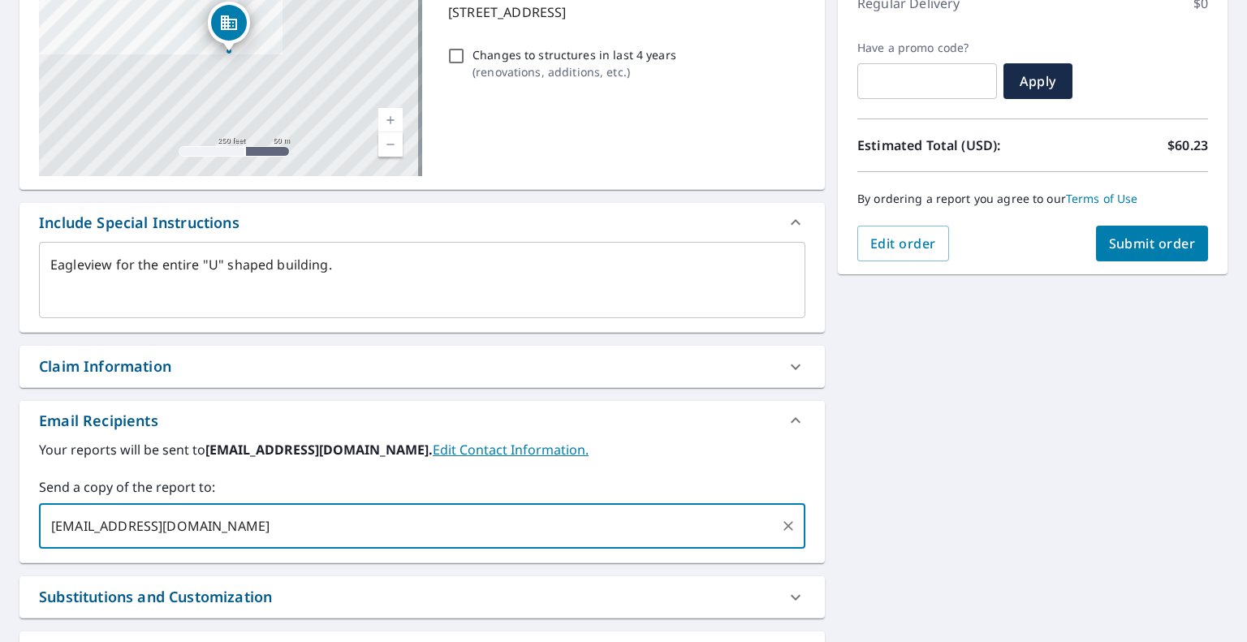
type input "[EMAIL_ADDRESS][DOMAIN_NAME]"
type textarea "x"
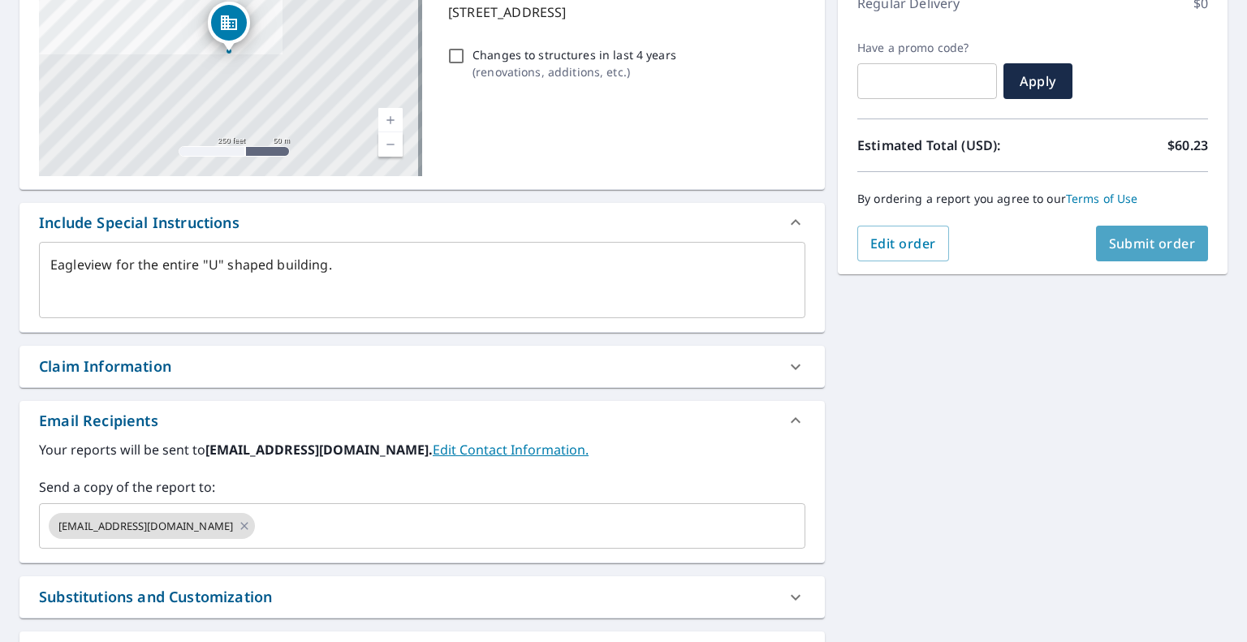
click at [1127, 236] on span "Submit order" at bounding box center [1152, 244] width 87 height 18
type textarea "x"
